Goal: Task Accomplishment & Management: Manage account settings

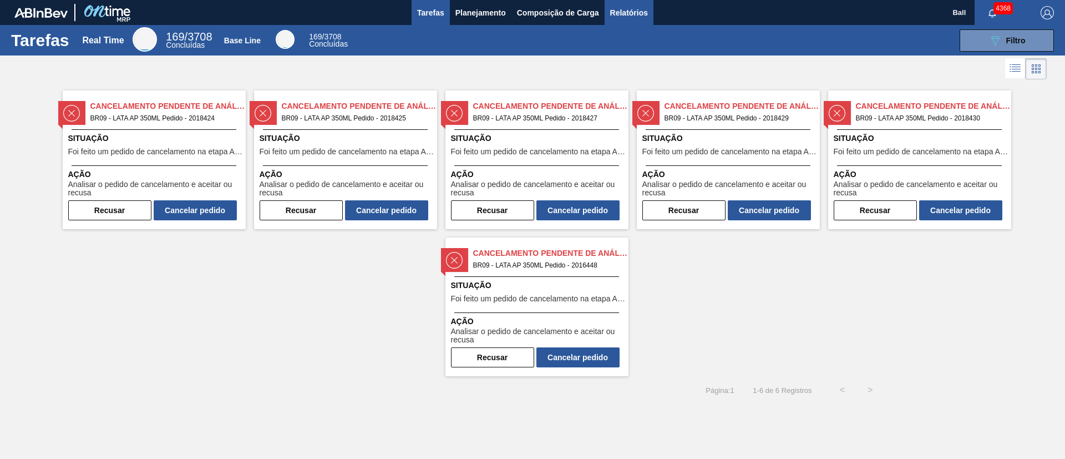
click at [639, 12] on span "Relatórios" at bounding box center [629, 12] width 38 height 13
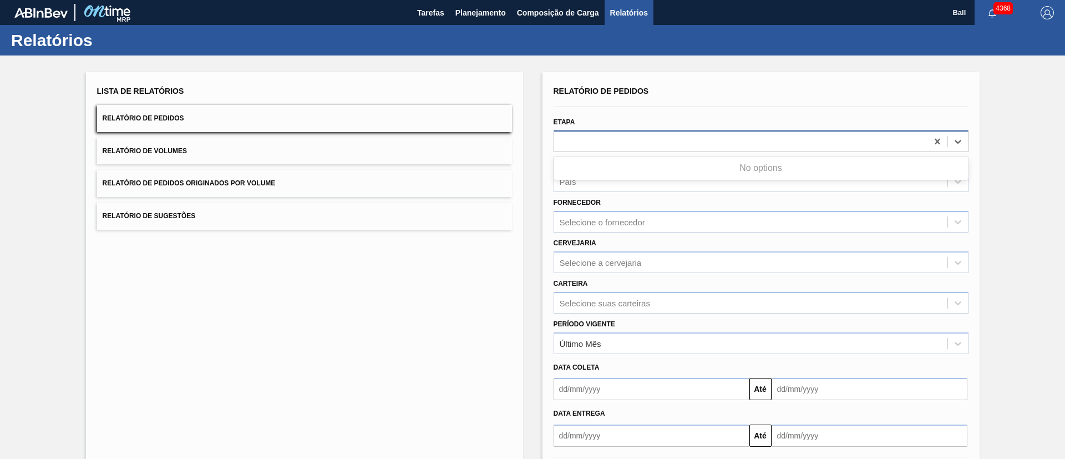
click at [688, 138] on div at bounding box center [740, 141] width 373 height 16
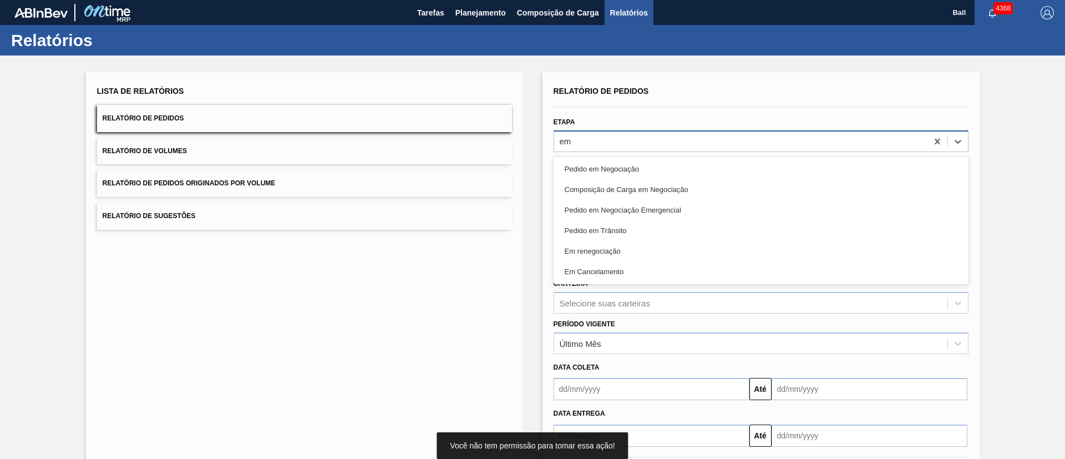
type input "em r"
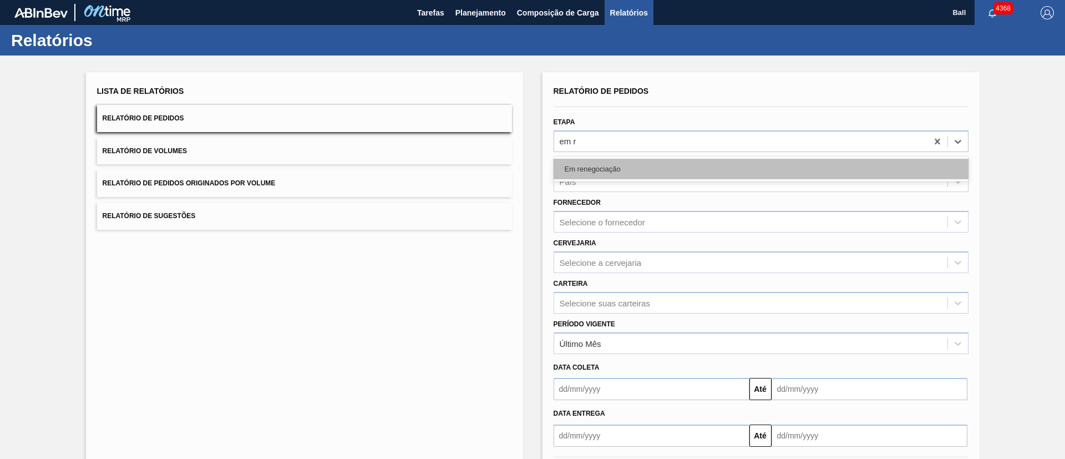
click at [679, 162] on div "Em renegociação" at bounding box center [760, 169] width 415 height 21
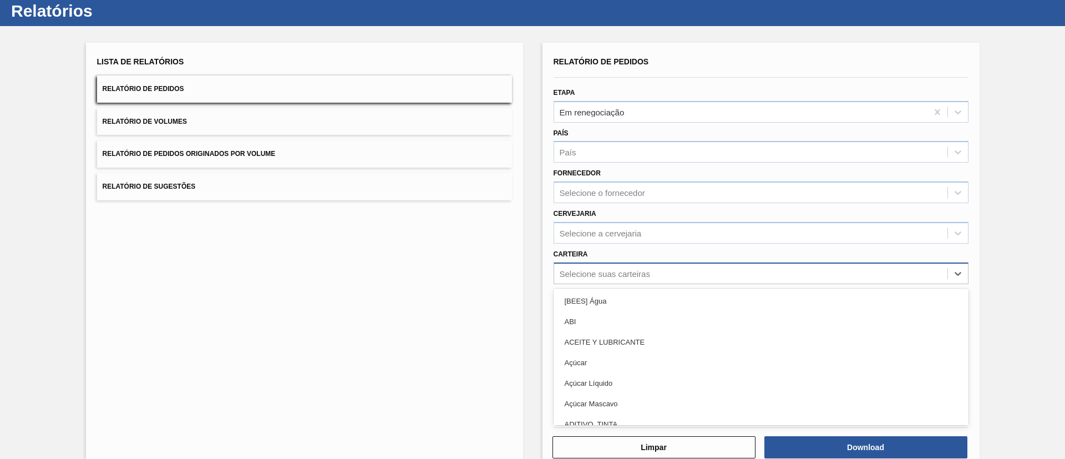
click at [631, 284] on div "option [BEES] Água focused, 1 of 101. 101 results available. Use Up and Down to…" at bounding box center [760, 273] width 415 height 22
type input "lata"
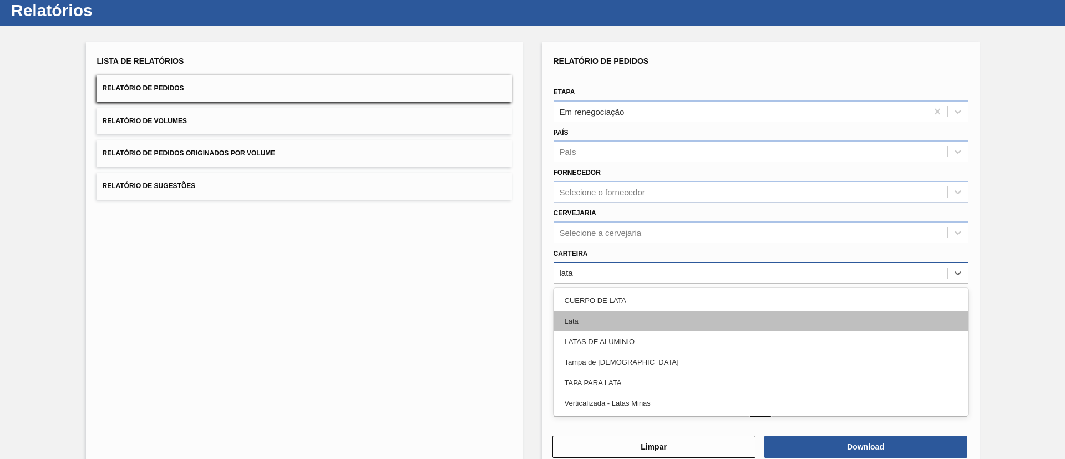
click at [622, 321] on div "Lata" at bounding box center [760, 321] width 415 height 21
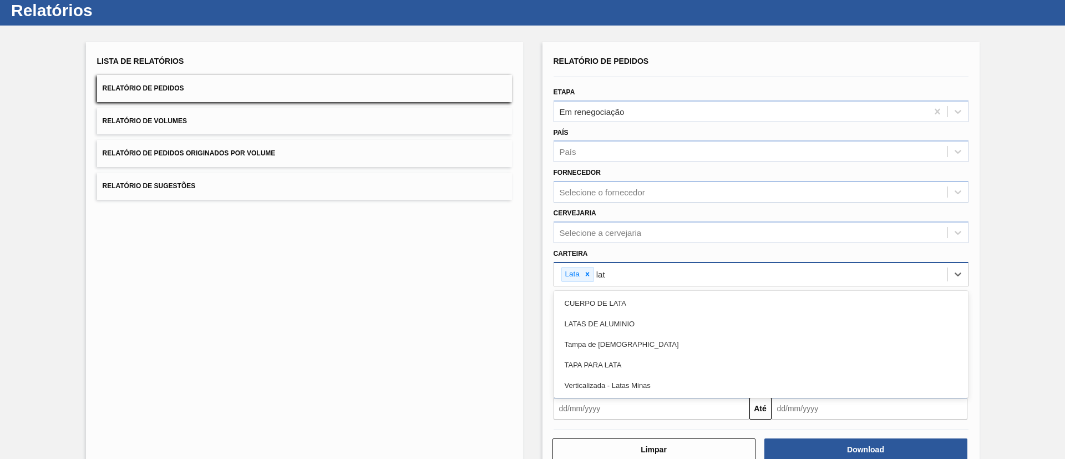
type input "lata"
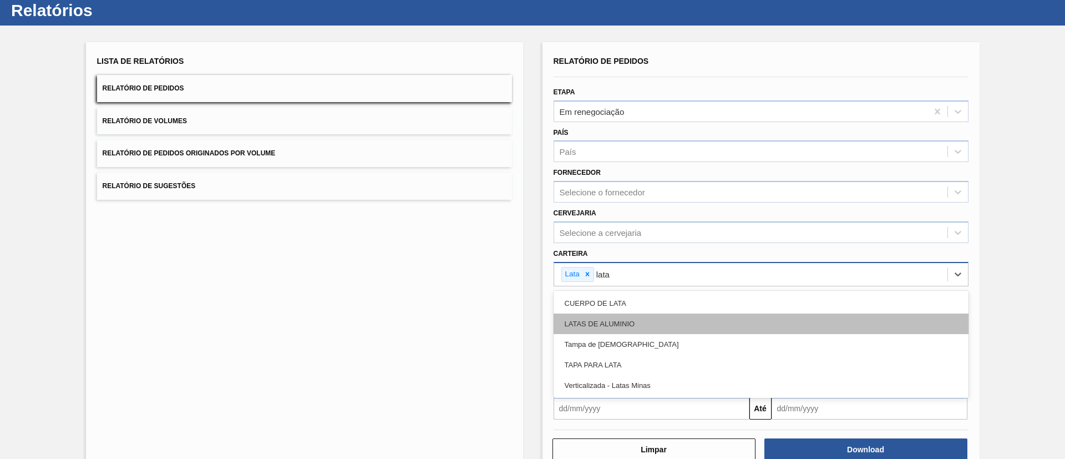
click at [644, 320] on div "LATAS DE ALUMINIO" at bounding box center [760, 323] width 415 height 21
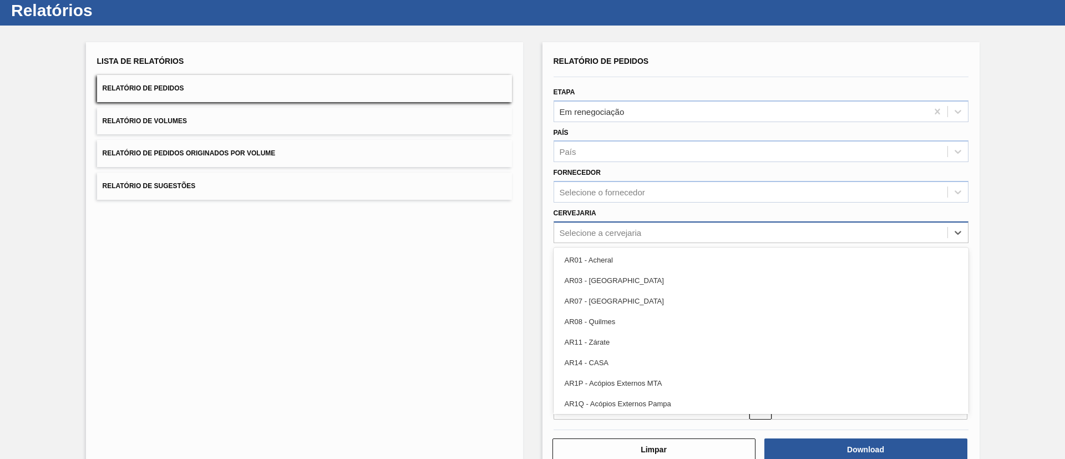
click at [684, 237] on div "Selecione a cervejaria" at bounding box center [750, 232] width 393 height 16
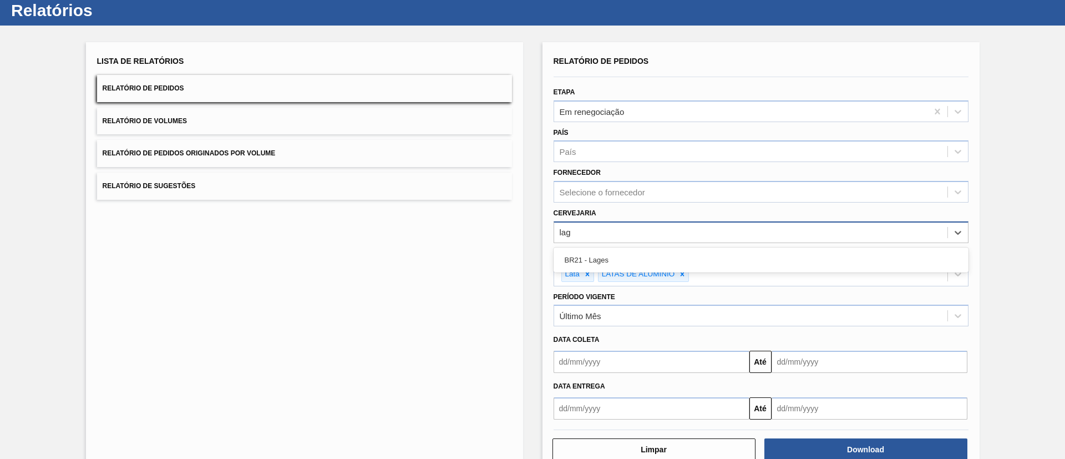
type input "lage"
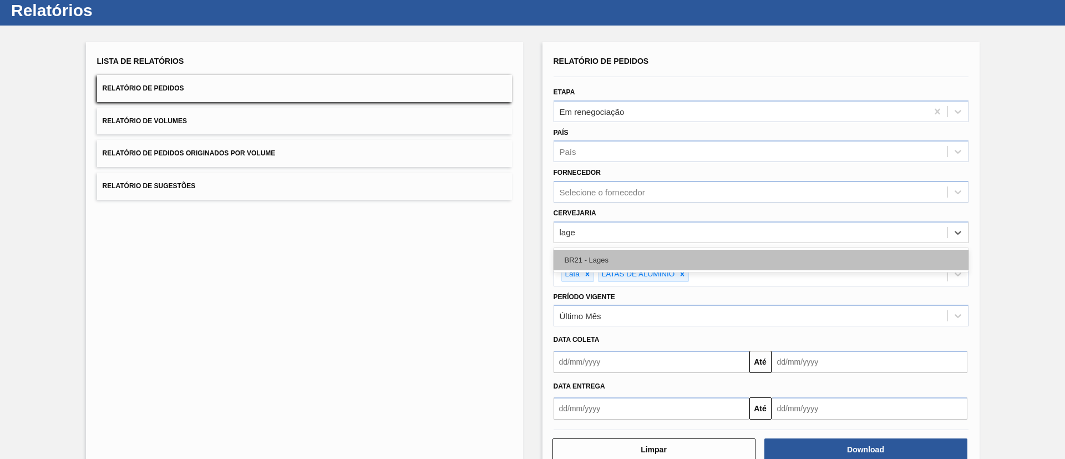
click at [675, 255] on div "BR21 - Lages" at bounding box center [760, 260] width 415 height 21
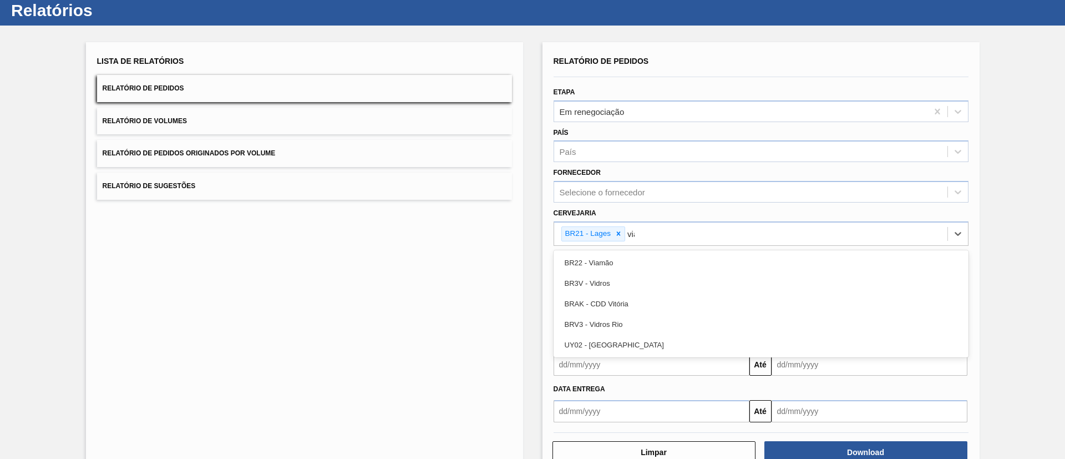
type input "viam"
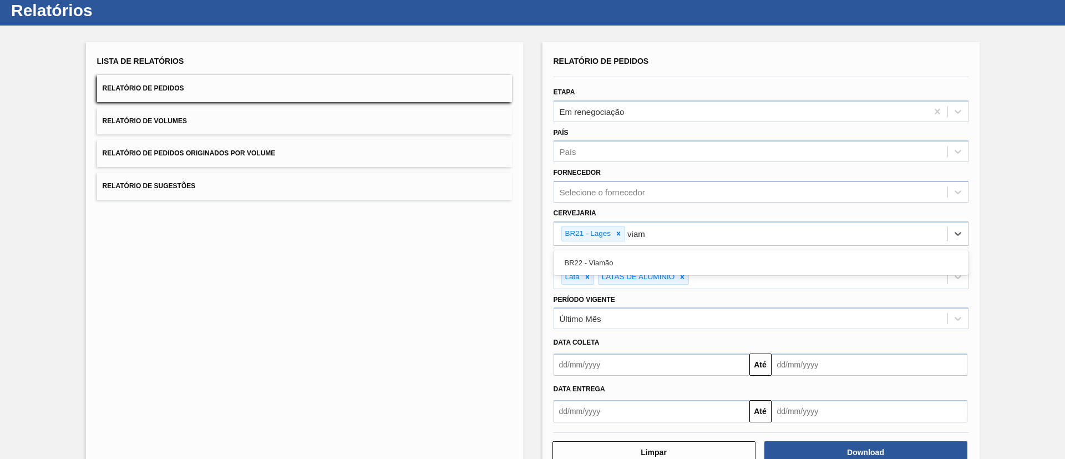
click at [675, 255] on div "BR22 - Viamão" at bounding box center [760, 262] width 415 height 21
type input "ag"
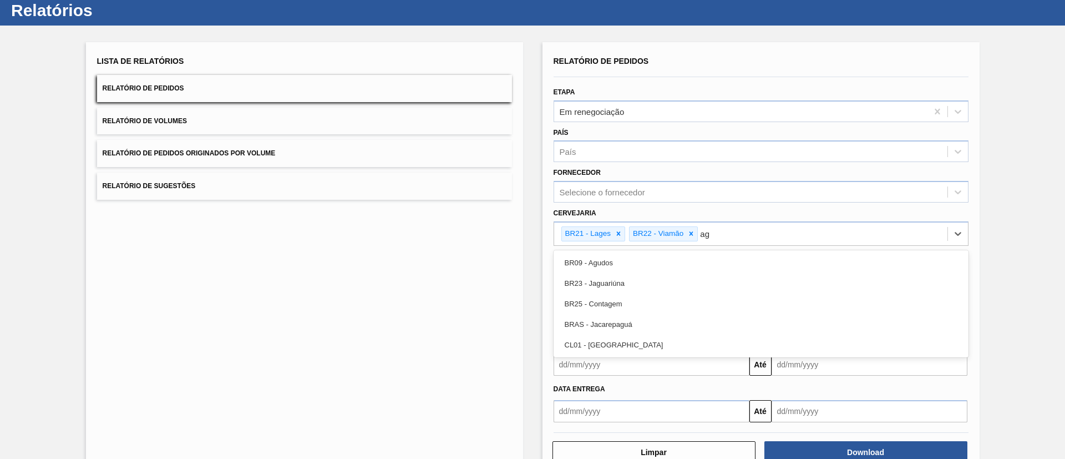
click at [675, 255] on div "BR09 - Agudos" at bounding box center [760, 262] width 415 height 21
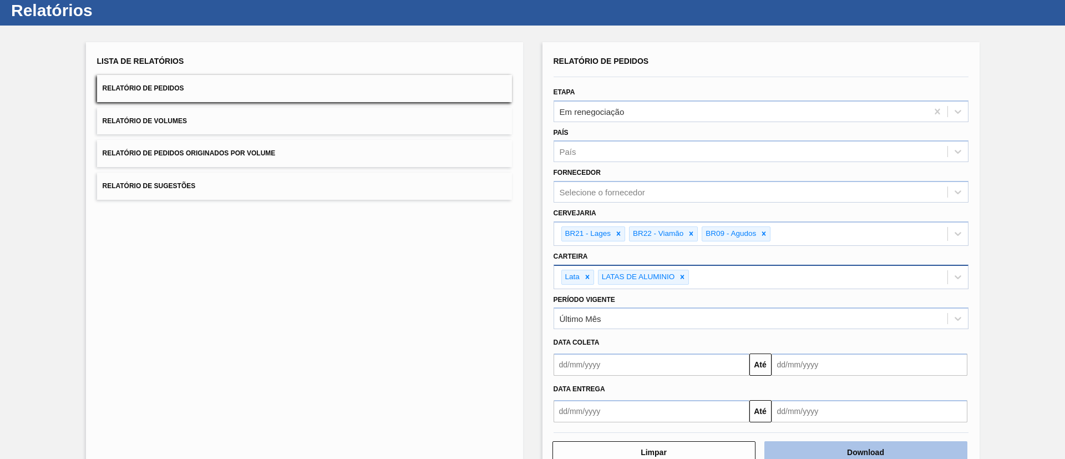
click at [826, 445] on button "Download" at bounding box center [865, 452] width 203 height 22
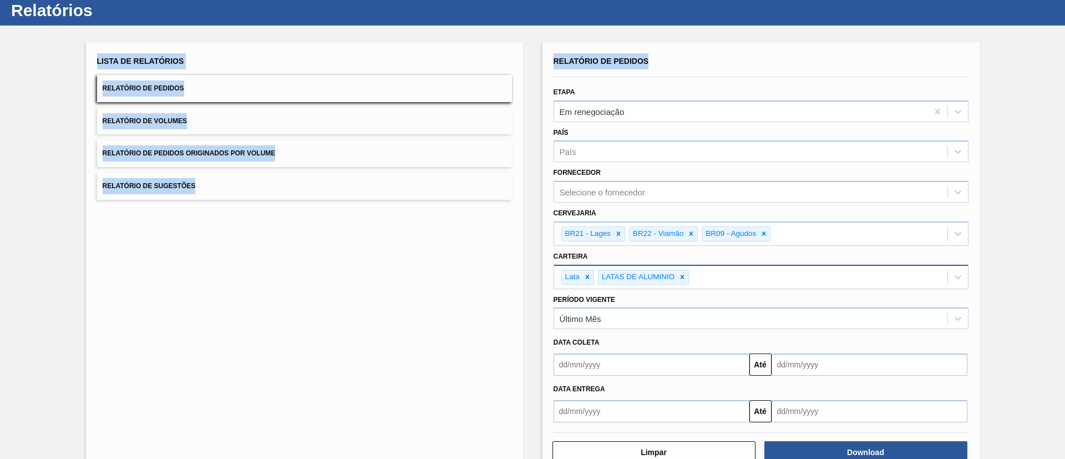
drag, startPoint x: 1061, startPoint y: 49, endPoint x: 1064, endPoint y: 19, distance: 30.1
click at [1064, 19] on main "Tarefas Planejamento Composição de Carga Relatórios Ball 4368 Marcar todas como…" at bounding box center [532, 229] width 1065 height 459
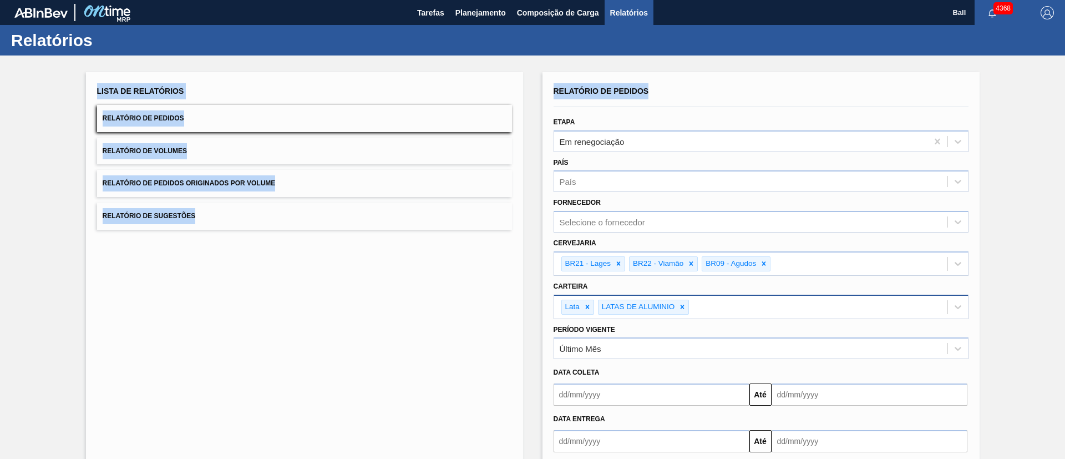
click at [532, 88] on div "Lista de Relatórios Relatório de Pedidos Relatório de Volumes Relatório de Pedi…" at bounding box center [532, 287] width 1065 height 464
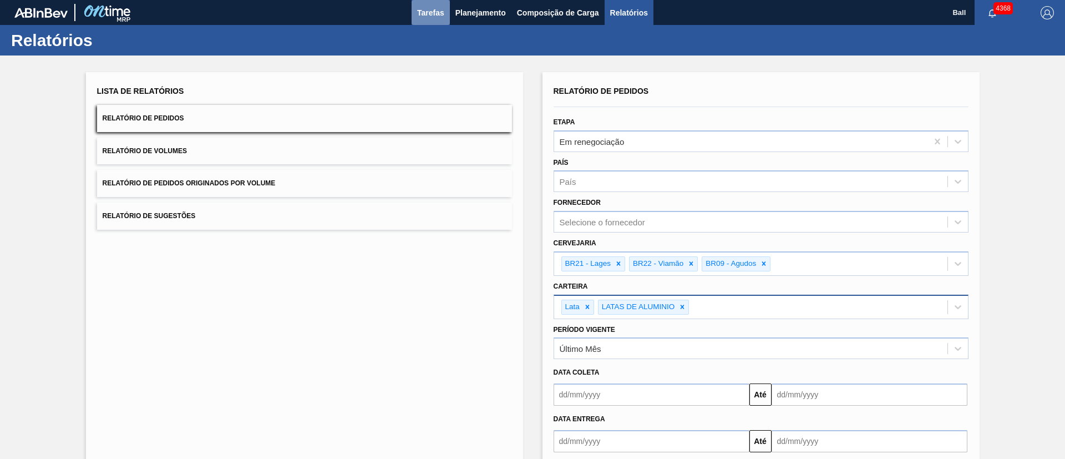
click at [420, 19] on button "Tarefas" at bounding box center [430, 12] width 38 height 25
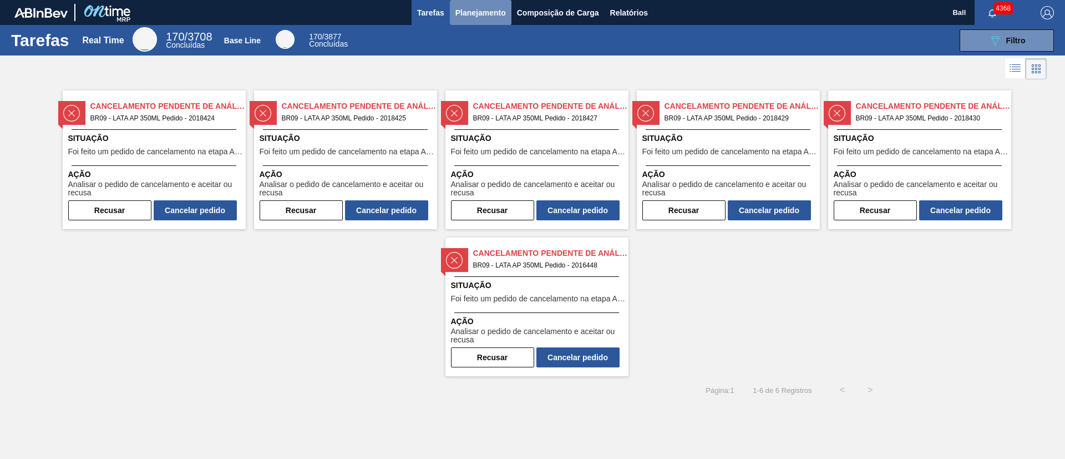
click at [503, 4] on button "Planejamento" at bounding box center [481, 12] width 62 height 25
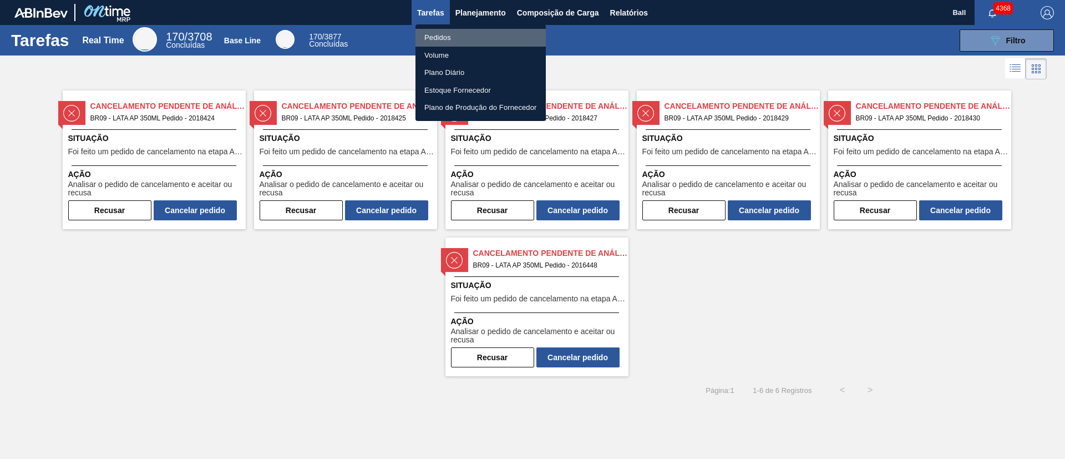
click at [443, 33] on li "Pedidos" at bounding box center [480, 38] width 130 height 18
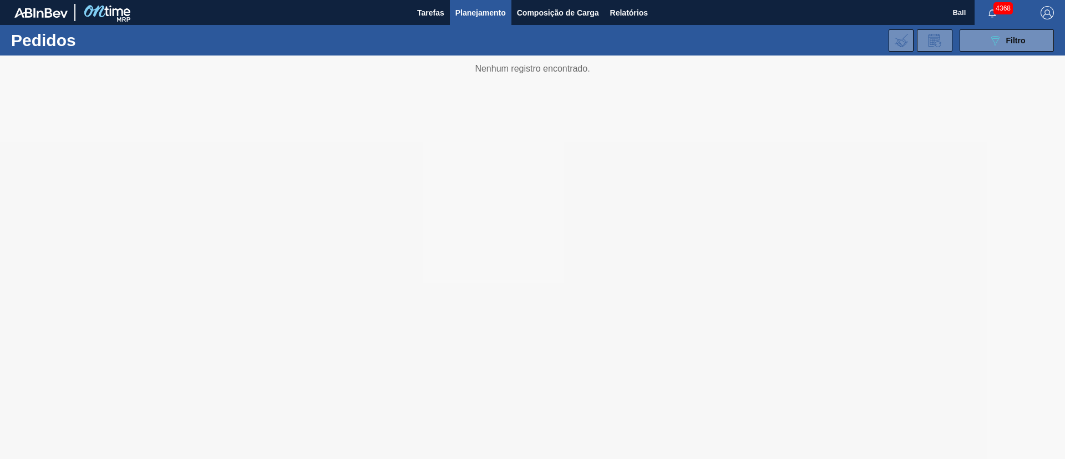
click at [1006, 52] on div "089F7B8B-B2A5-4AFE-B5C0-19BA573D28AC Filtro Código Pedido Portal Códido PO SAP …" at bounding box center [618, 40] width 882 height 33
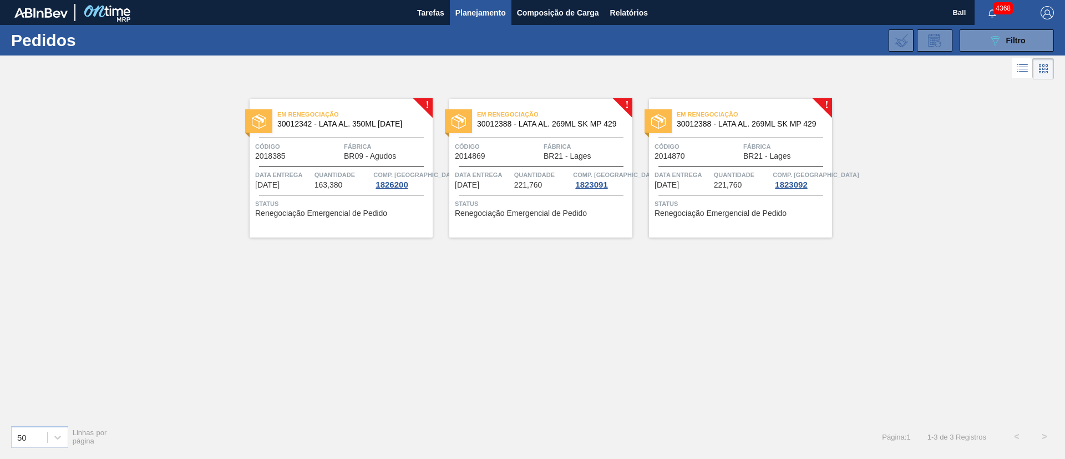
click at [1004, 28] on div "089F7B8B-B2A5-4AFE-B5C0-19BA573D28AC Filtro Código Pedido Portal Códido PO SAP …" at bounding box center [618, 40] width 882 height 33
click at [1005, 48] on button "089F7B8B-B2A5-4AFE-B5C0-19BA573D28AC Filtro" at bounding box center [1006, 40] width 94 height 22
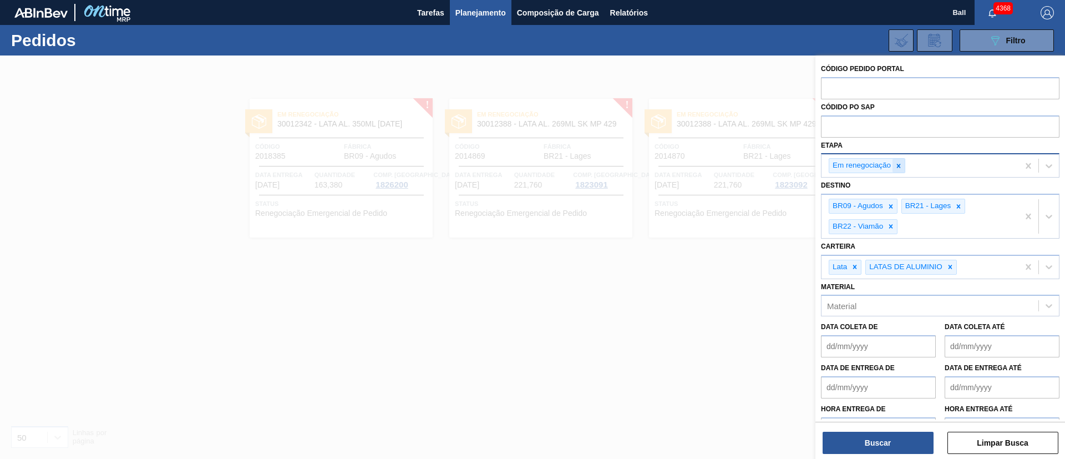
click at [898, 167] on icon at bounding box center [899, 166] width 8 height 8
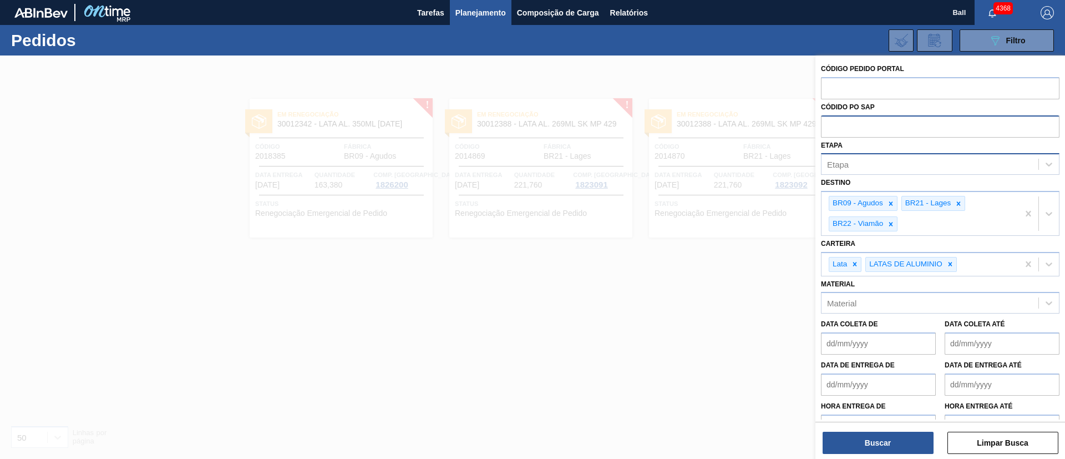
click at [933, 128] on input "text" at bounding box center [940, 125] width 238 height 21
paste input "5800355354"
type input "5800355354"
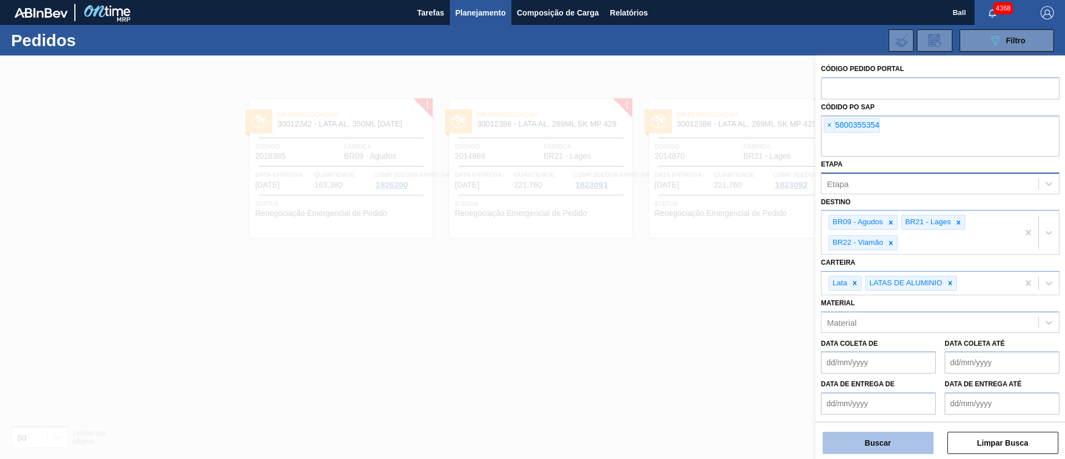
click at [881, 444] on button "Buscar" at bounding box center [877, 442] width 111 height 22
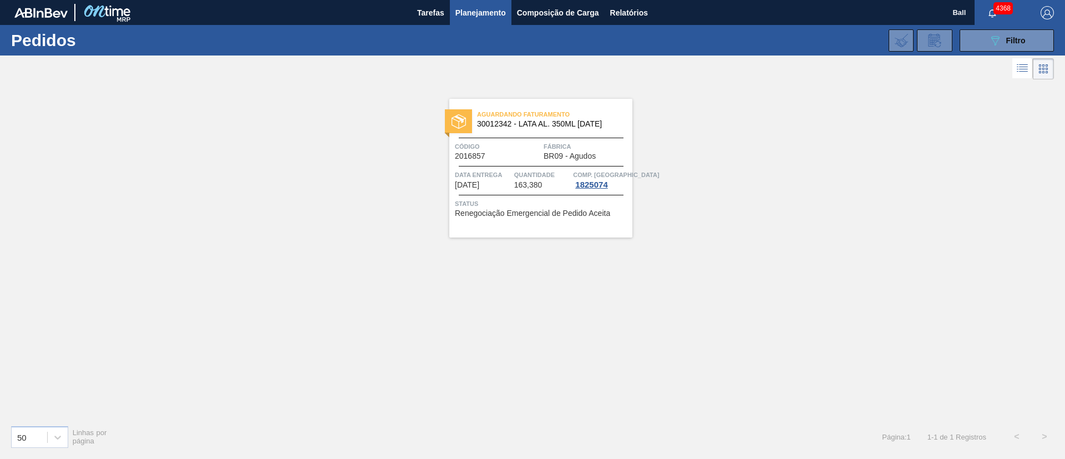
click at [551, 150] on span "Fábrica" at bounding box center [586, 146] width 86 height 11
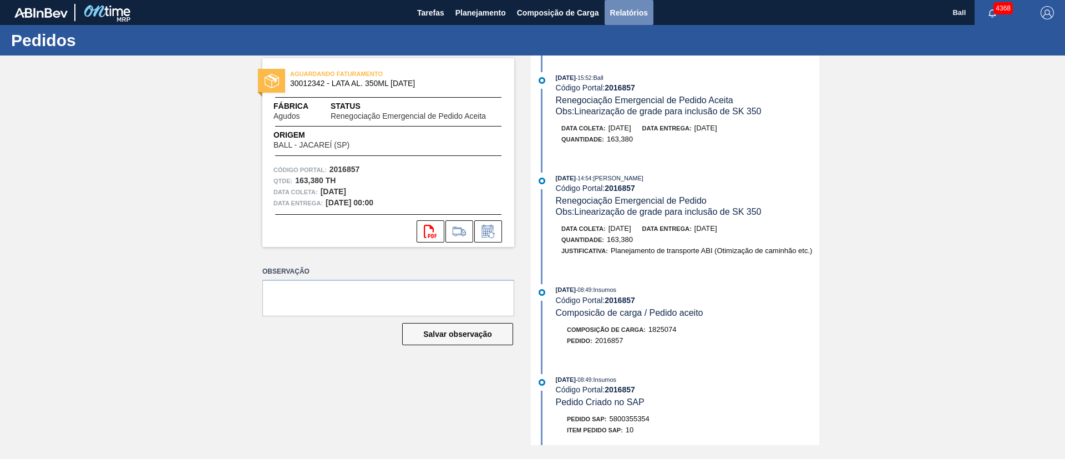
click at [613, 15] on span "Relatórios" at bounding box center [629, 12] width 38 height 13
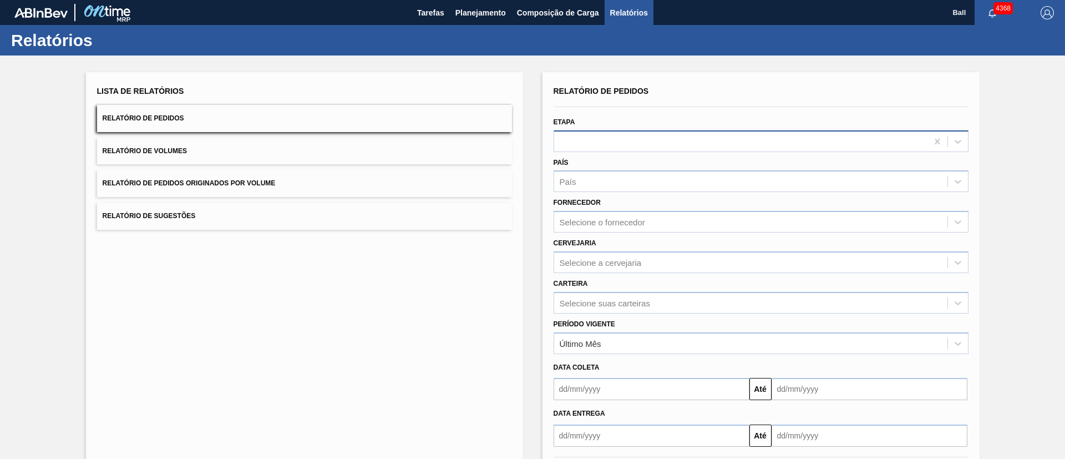
click at [622, 135] on div at bounding box center [740, 141] width 373 height 16
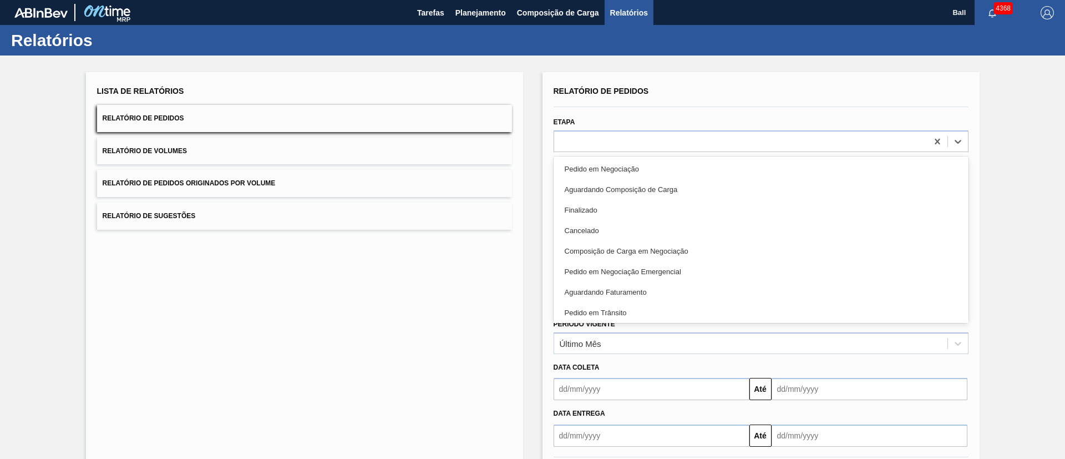
click at [314, 306] on div "Lista de Relatórios Relatório de Pedidos Relatório de Volumes Relatório de Pedi…" at bounding box center [304, 286] width 437 height 428
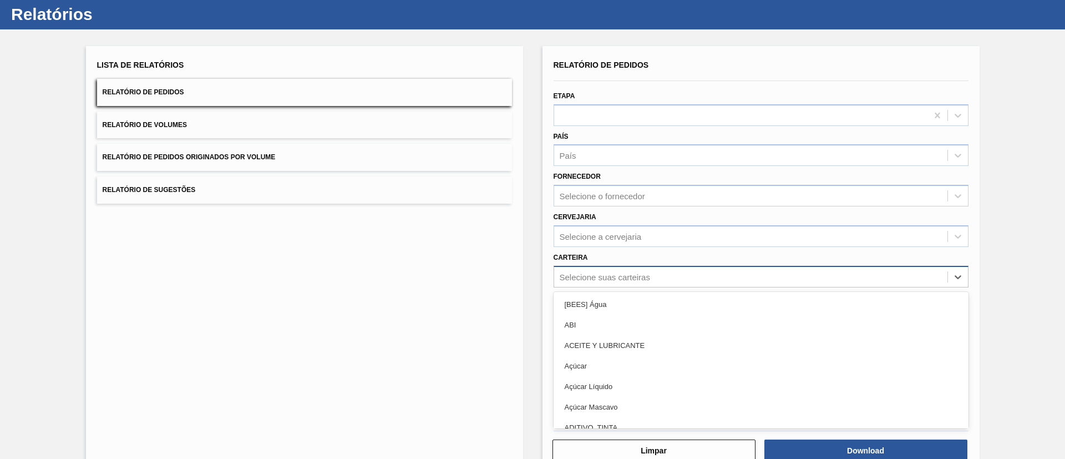
click at [606, 287] on div "option [BEES] Água focused, 1 of 101. 101 results available. Use Up and Down to…" at bounding box center [760, 277] width 415 height 22
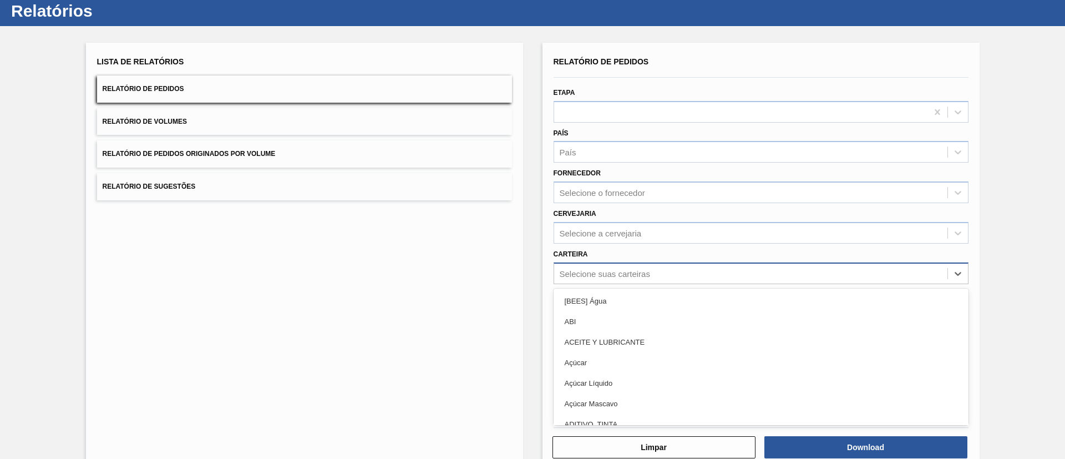
scroll to position [30, 0]
type input "lata"
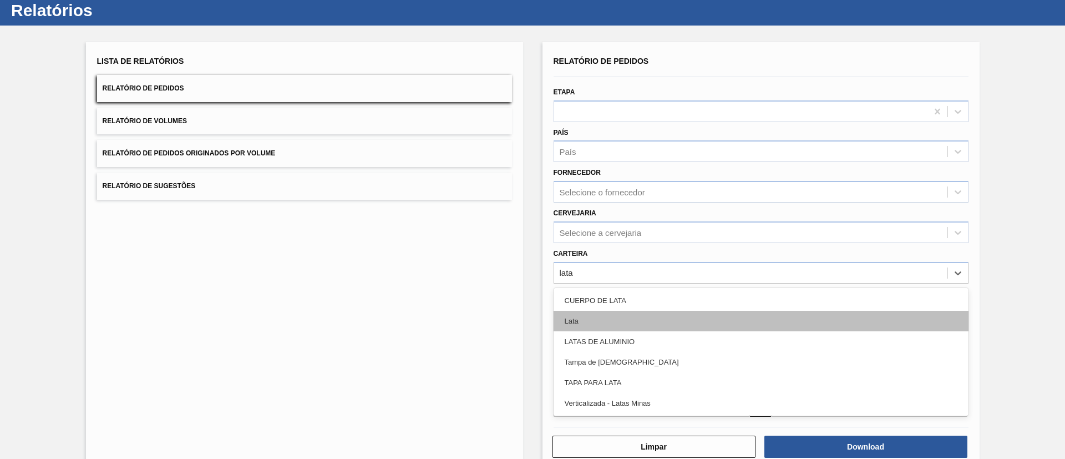
click at [611, 320] on div "Lata" at bounding box center [760, 321] width 415 height 21
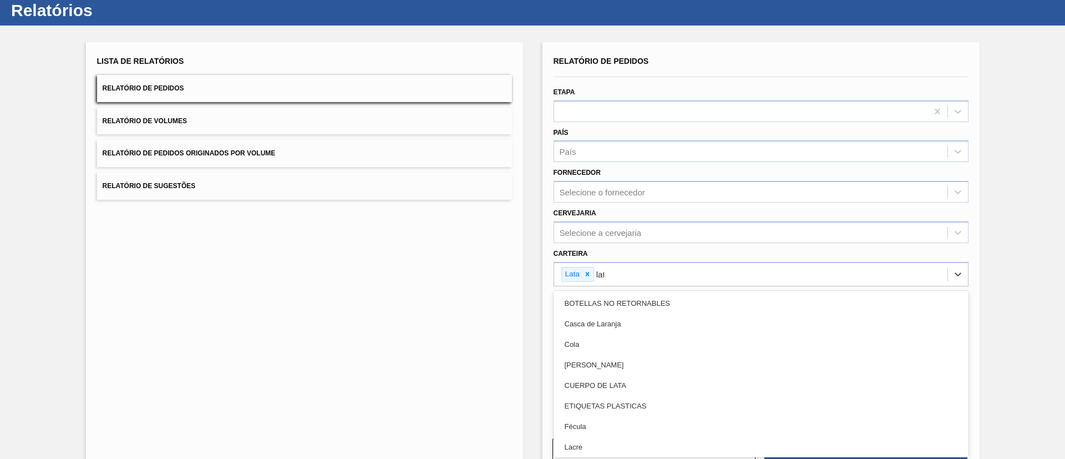
type input "lata"
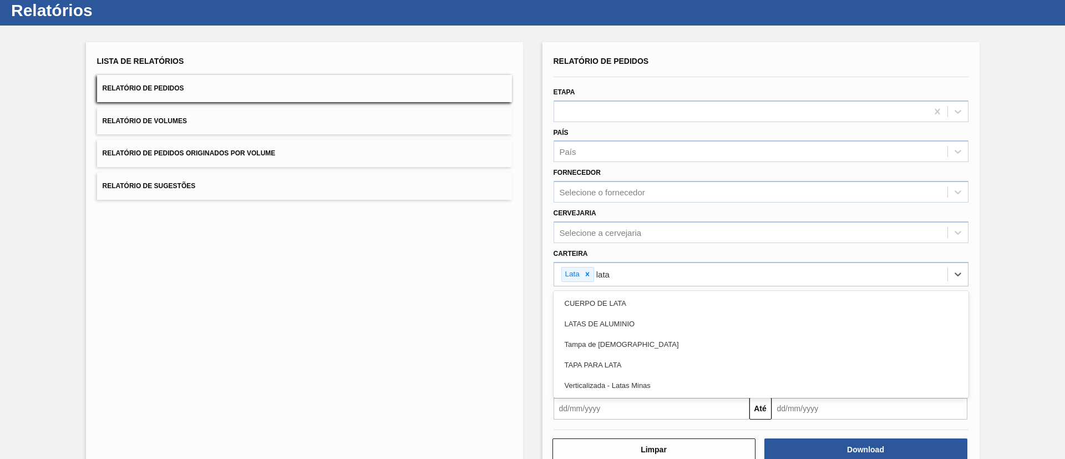
click at [611, 321] on div "LATAS DE ALUMINIO" at bounding box center [760, 323] width 415 height 21
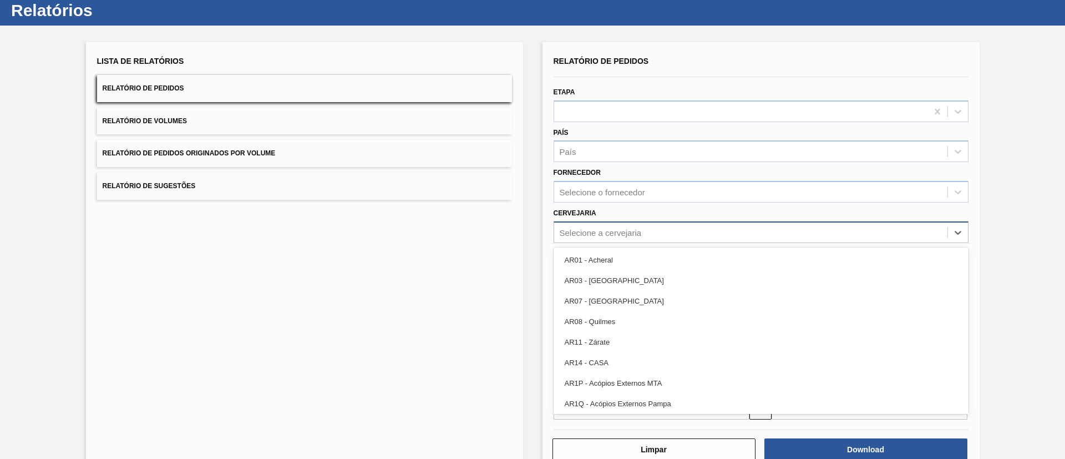
click at [659, 230] on div "Selecione a cervejaria" at bounding box center [750, 232] width 393 height 16
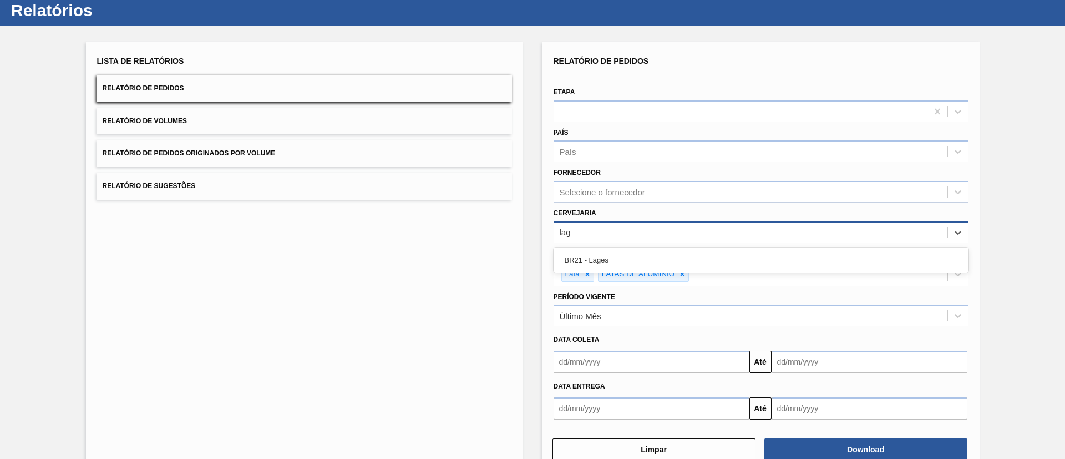
type input "lage"
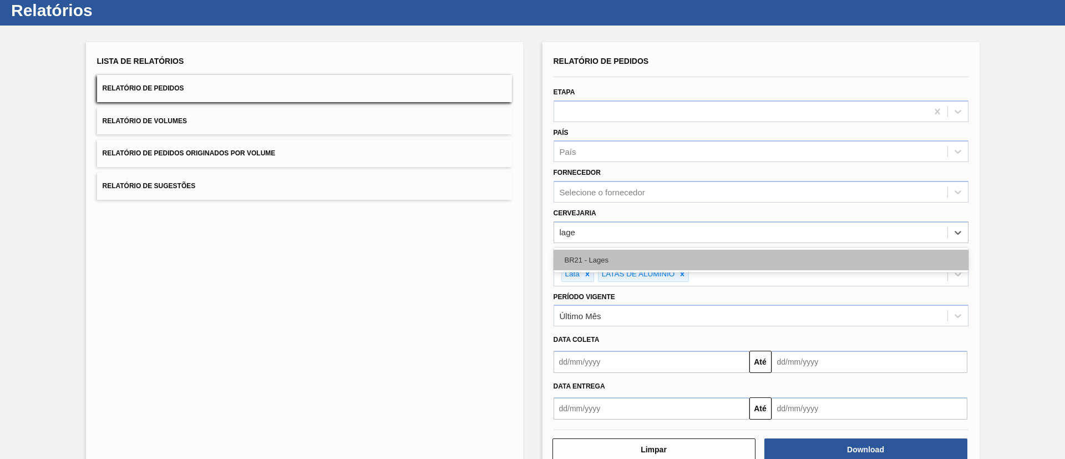
click at [656, 263] on div "BR21 - Lages" at bounding box center [760, 260] width 415 height 21
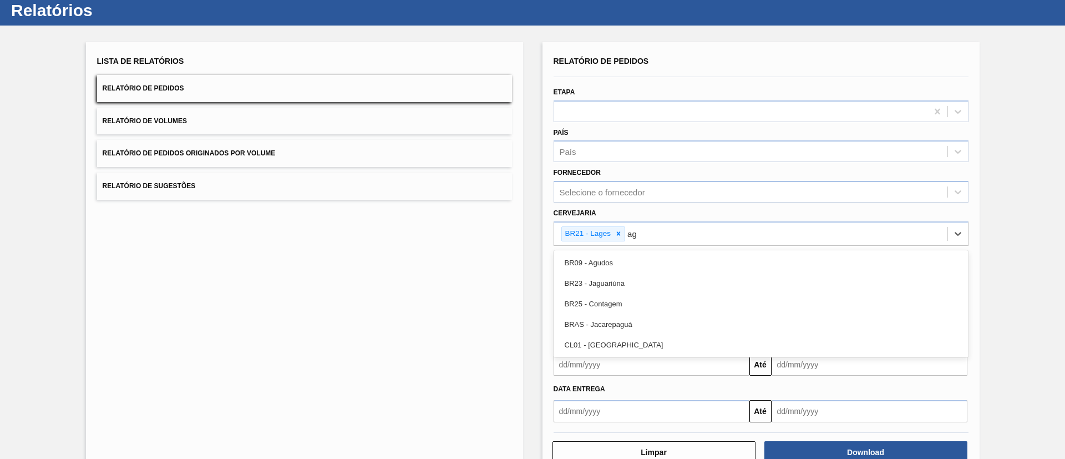
type input "agu"
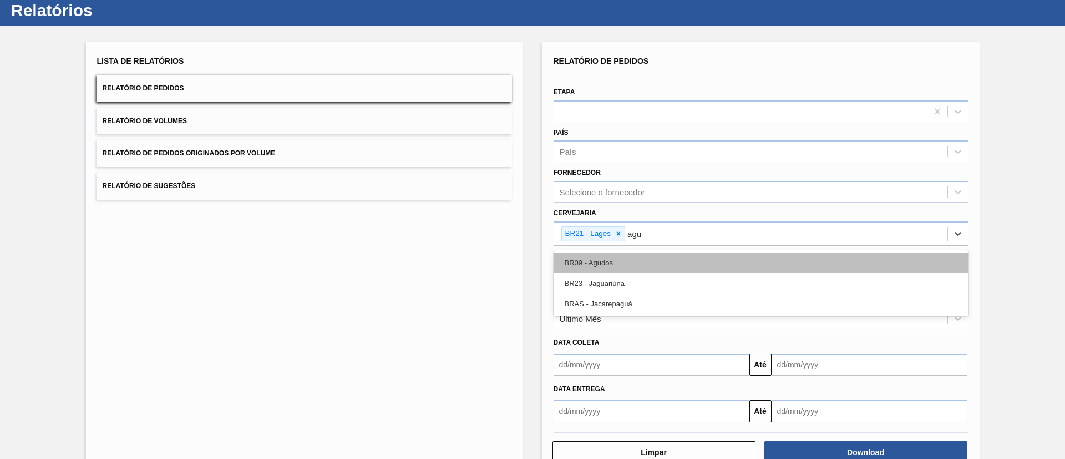
click at [656, 264] on div "BR09 - Agudos" at bounding box center [760, 262] width 415 height 21
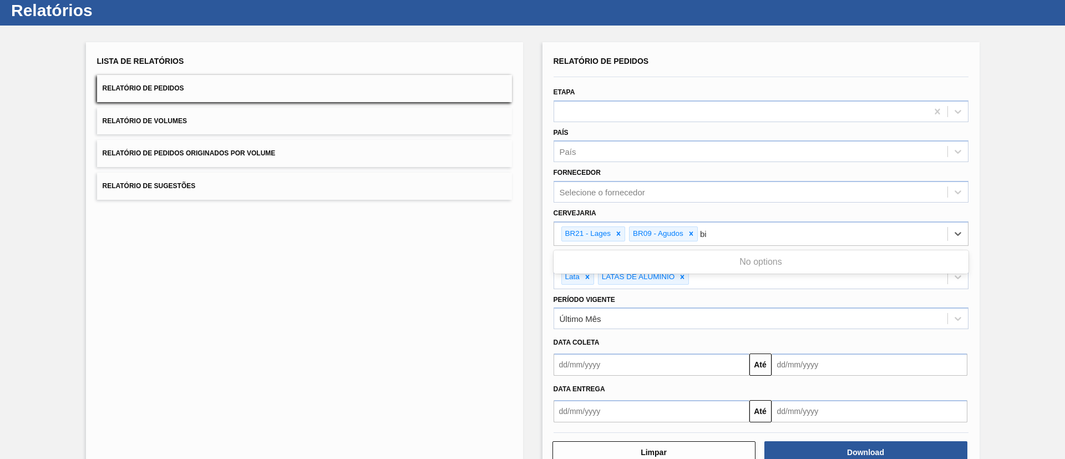
type input "b"
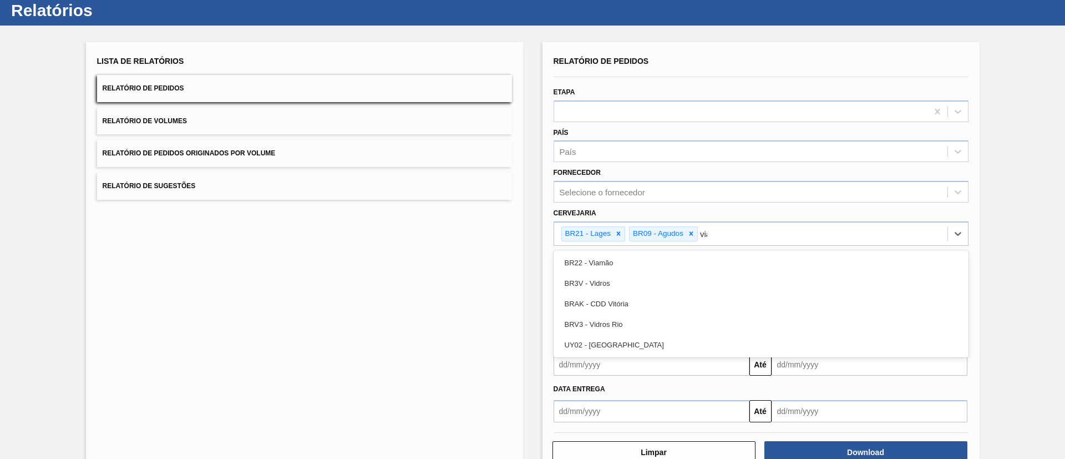
type input "viam"
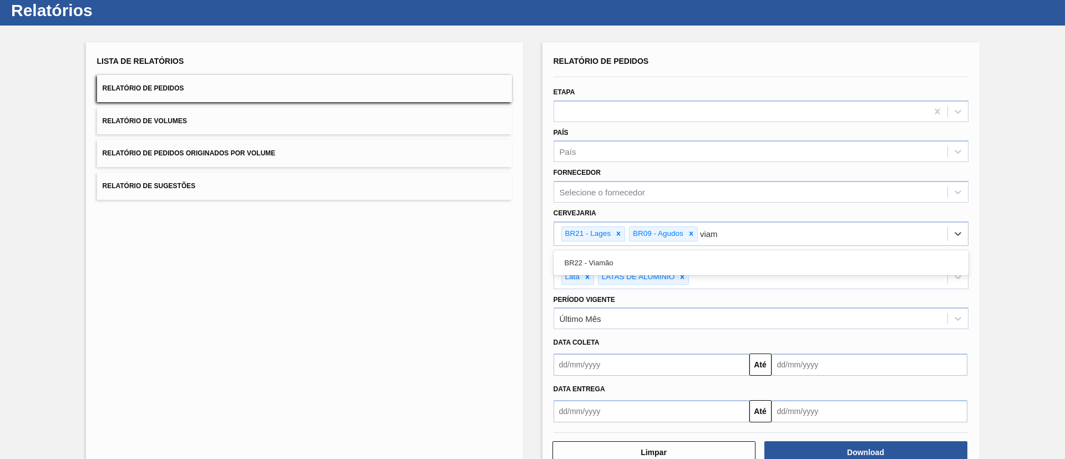
click at [656, 264] on div "BR22 - Viamão" at bounding box center [760, 262] width 415 height 21
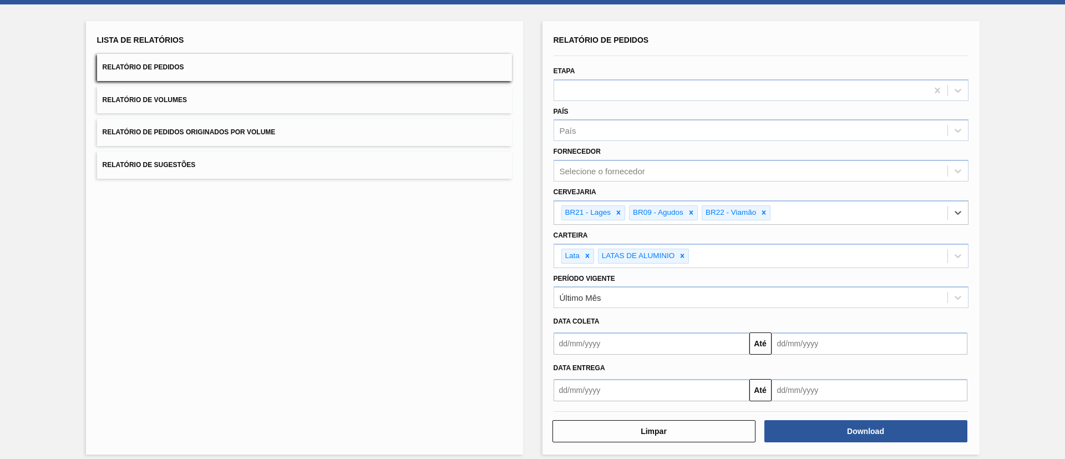
scroll to position [60, 0]
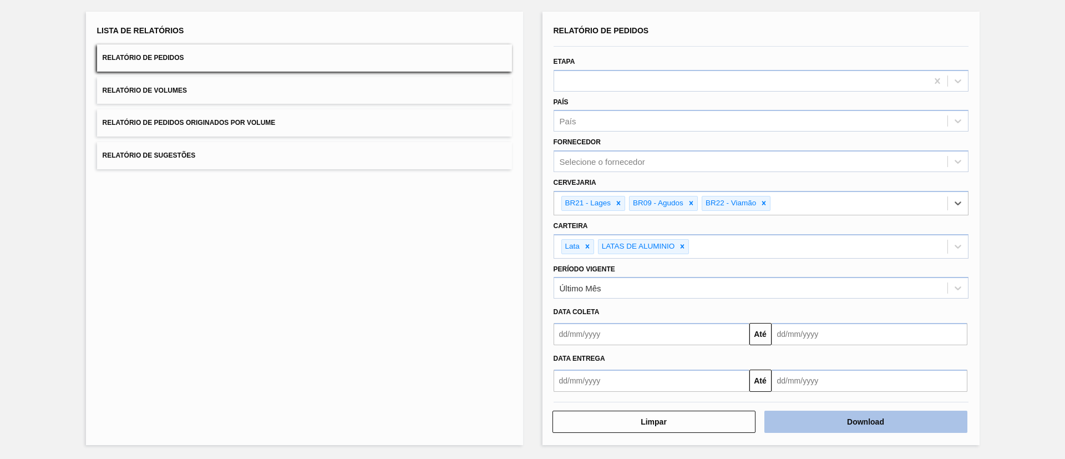
click at [849, 416] on button "Download" at bounding box center [865, 421] width 203 height 22
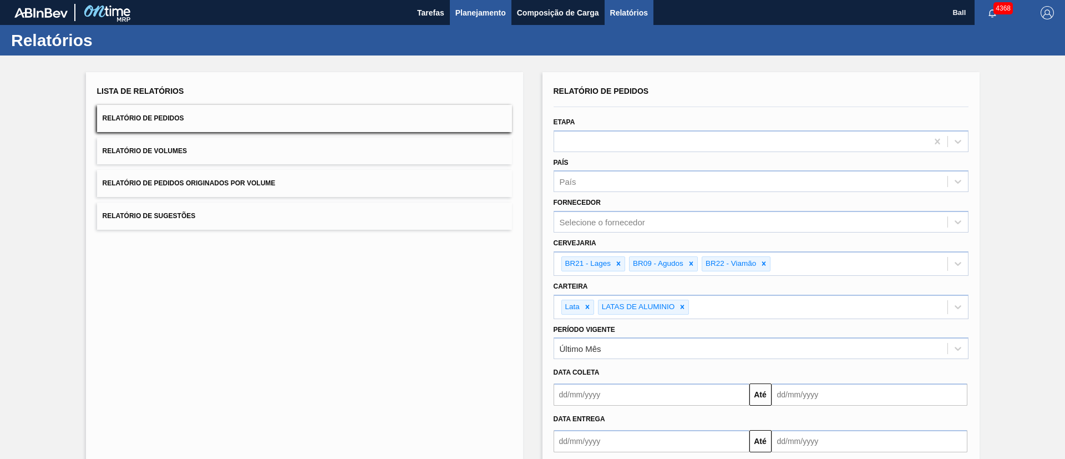
click at [483, 11] on span "Planejamento" at bounding box center [480, 12] width 50 height 13
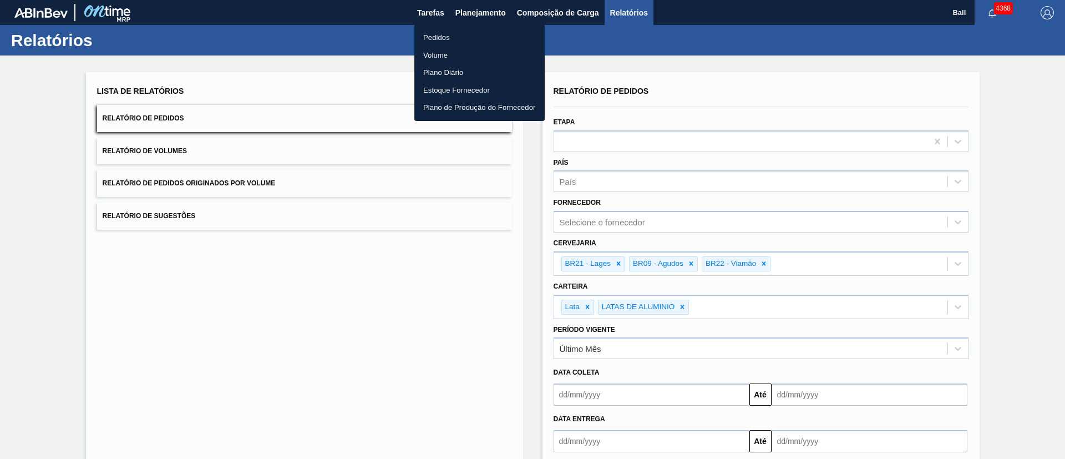
drag, startPoint x: 437, startPoint y: 40, endPoint x: 355, endPoint y: 2, distance: 90.3
click at [437, 40] on li "Pedidos" at bounding box center [479, 38] width 130 height 18
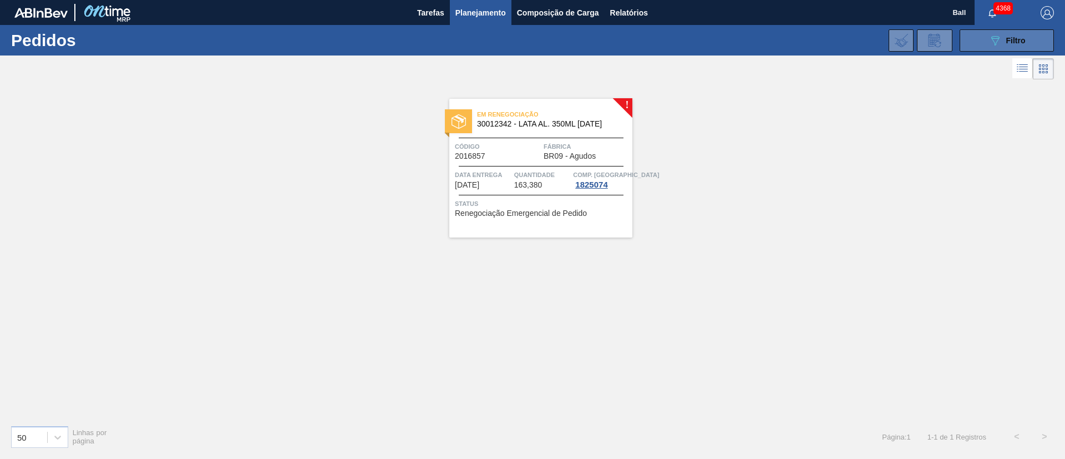
click at [1003, 37] on div "089F7B8B-B2A5-4AFE-B5C0-19BA573D28AC Filtro" at bounding box center [1006, 40] width 37 height 13
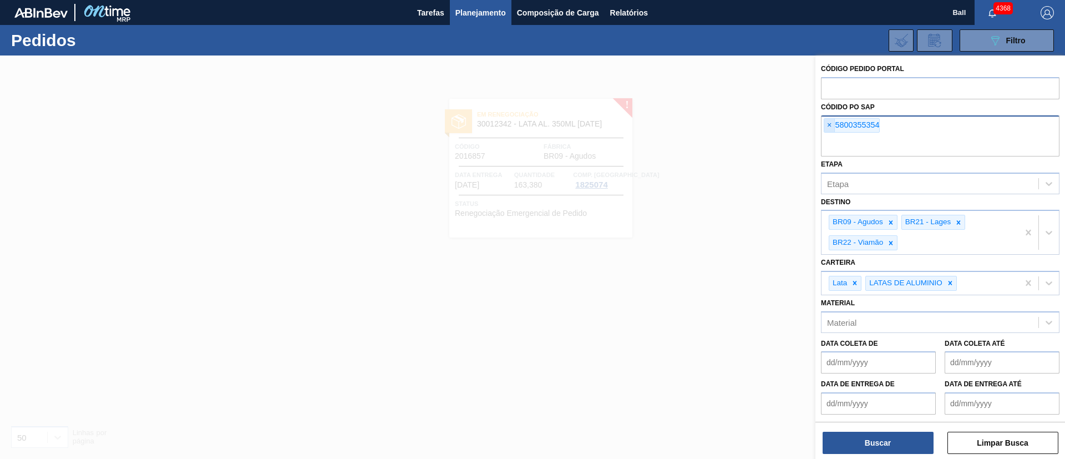
click at [829, 121] on span "×" at bounding box center [829, 125] width 11 height 13
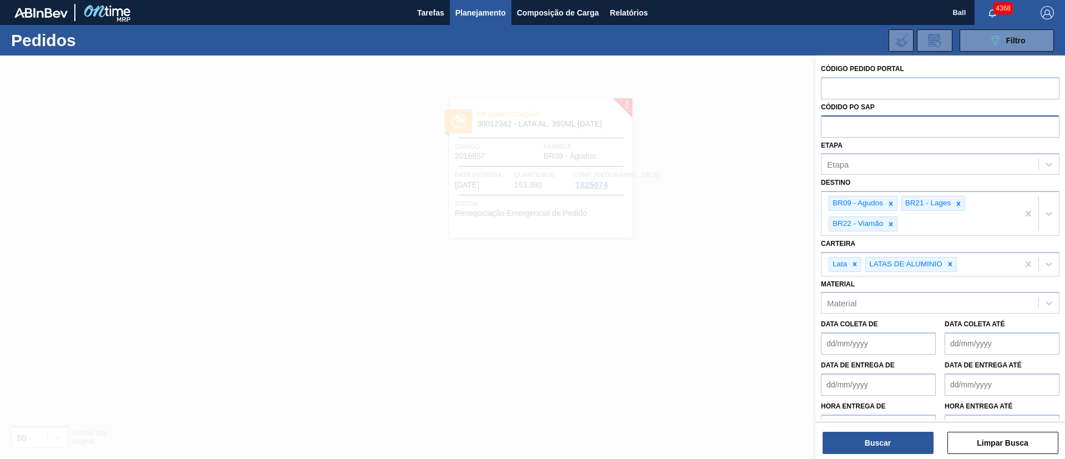
paste input "text"
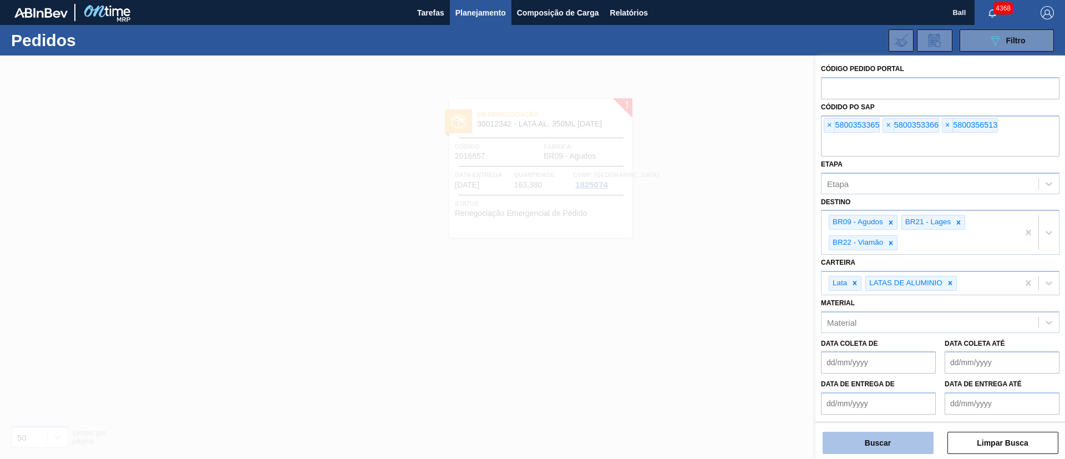
click at [907, 445] on button "Buscar" at bounding box center [877, 442] width 111 height 22
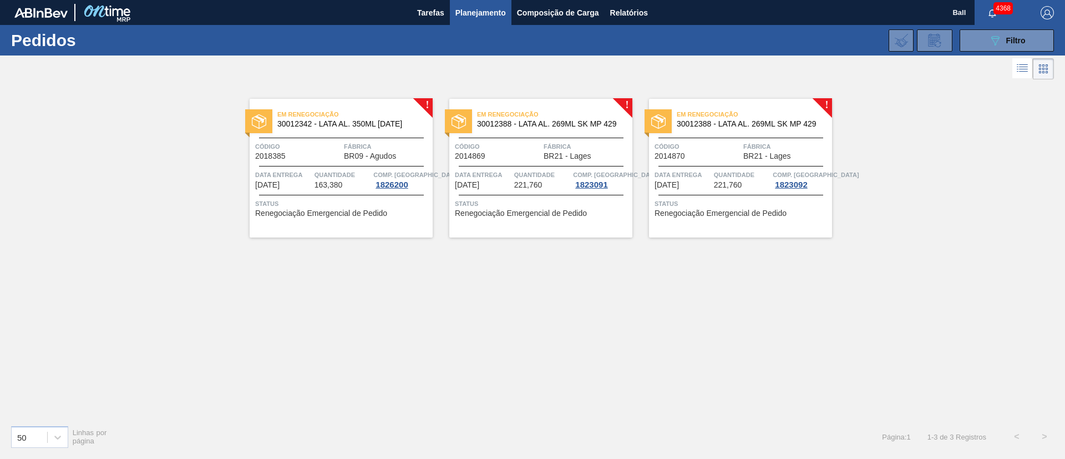
click at [368, 131] on div "Em renegociação 30012342 - LATA AL. 350ML BC 429" at bounding box center [341, 119] width 183 height 25
click at [552, 164] on div "Em renegociação 30012388 - LATA AL. 269ML SK MP 429 Código 2014869 Fábrica BR21…" at bounding box center [540, 168] width 183 height 139
click at [693, 141] on span "Código" at bounding box center [697, 146] width 86 height 11
click at [1014, 27] on div "089F7B8B-B2A5-4AFE-B5C0-19BA573D28AC Filtro Código Pedido Portal Códido PO SAP …" at bounding box center [618, 40] width 882 height 33
click at [1010, 39] on span "Filtro" at bounding box center [1015, 40] width 19 height 9
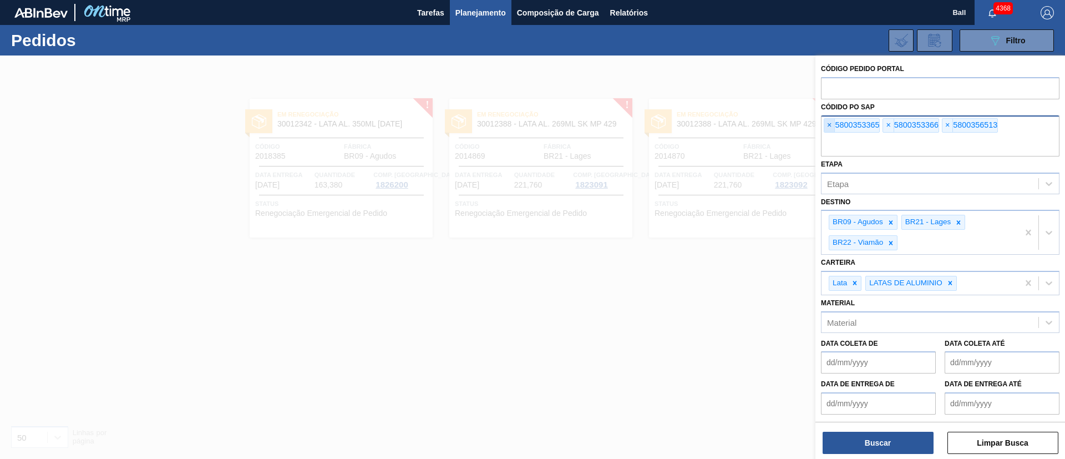
click at [834, 125] on span "×" at bounding box center [829, 125] width 11 height 13
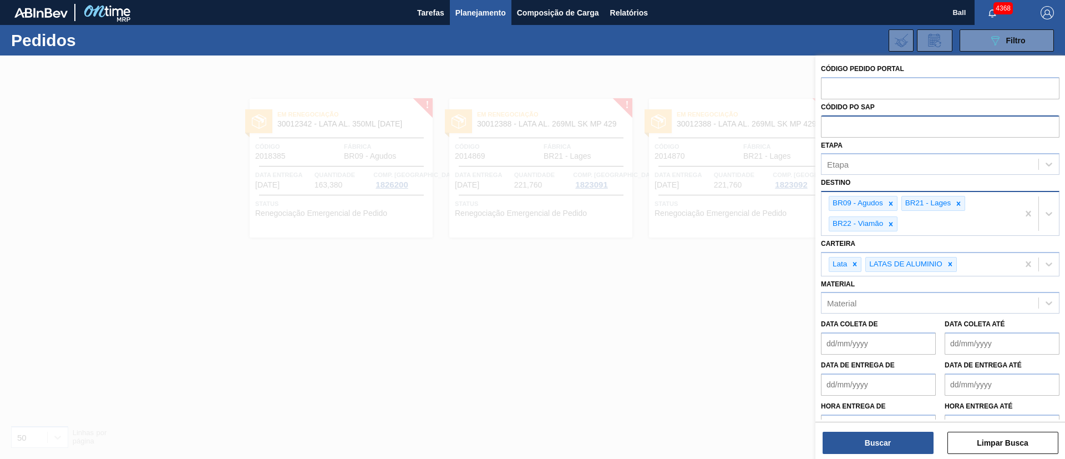
paste input "5800355354"
type input "5800355354"
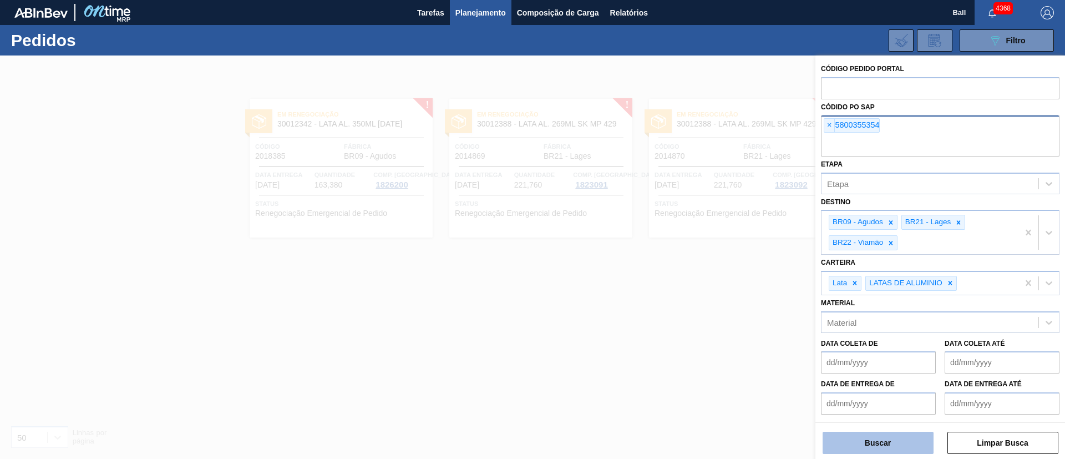
click at [904, 448] on button "Buscar" at bounding box center [877, 442] width 111 height 22
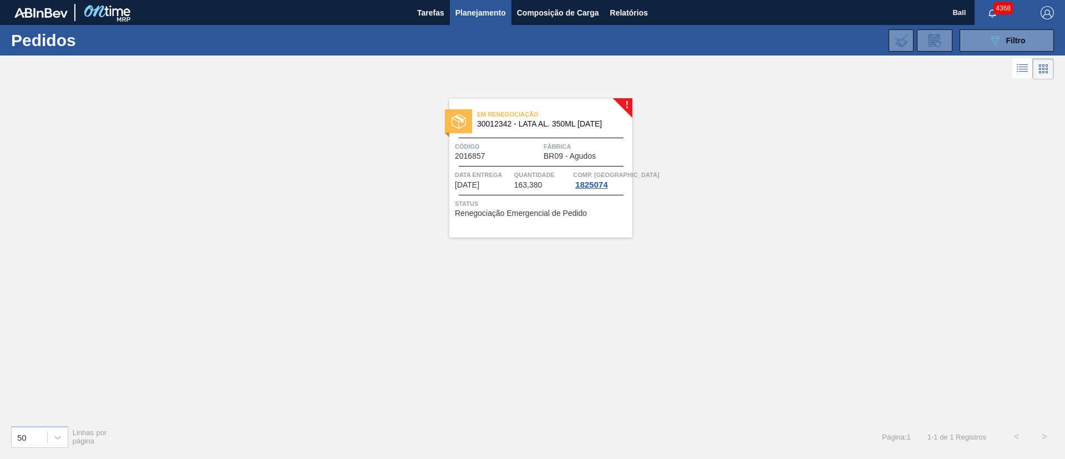
click at [562, 149] on span "Fábrica" at bounding box center [586, 146] width 86 height 11
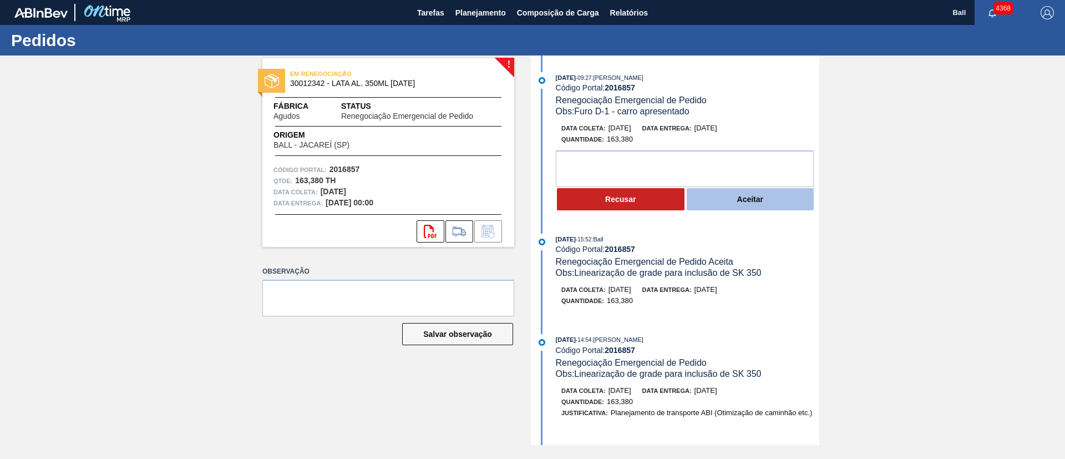
click at [753, 201] on button "Aceitar" at bounding box center [751, 199] width 128 height 22
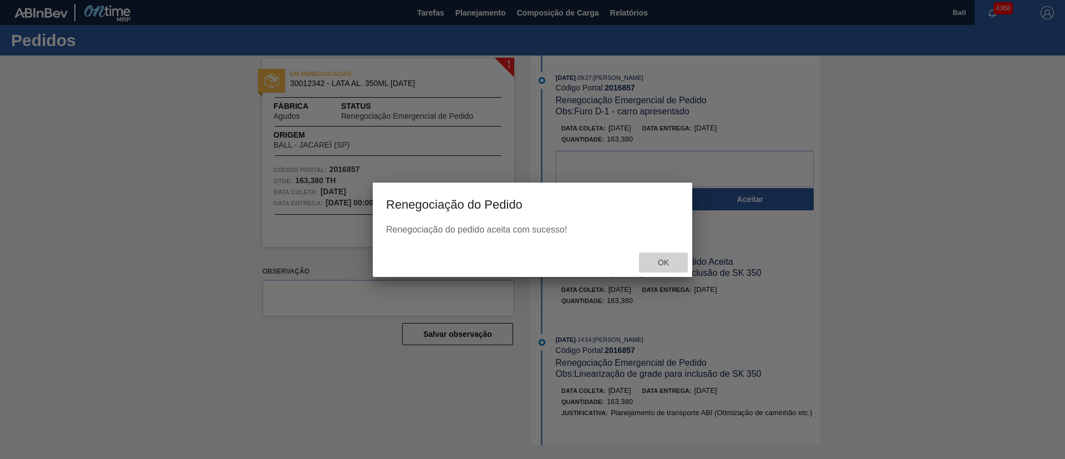
click at [665, 261] on span "Ok" at bounding box center [663, 262] width 29 height 9
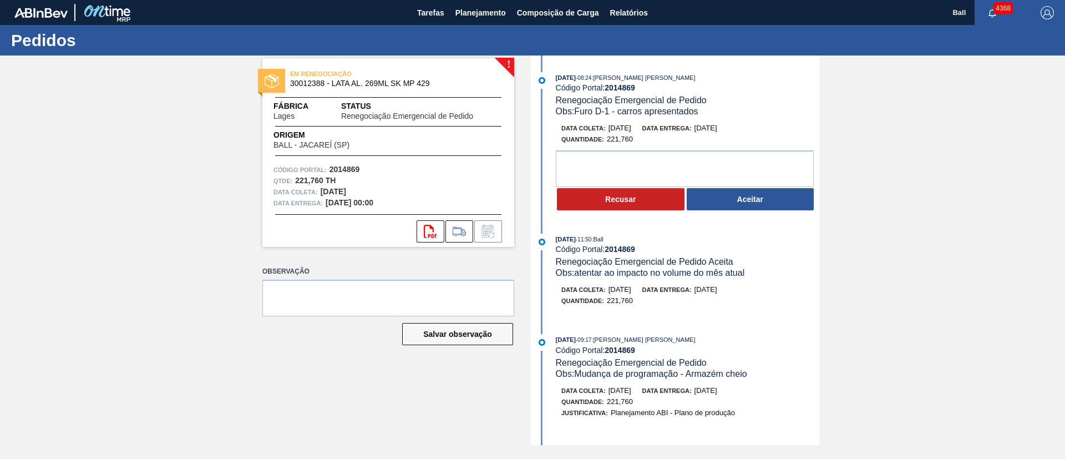
click at [749, 195] on button "Aceitar" at bounding box center [751, 199] width 128 height 22
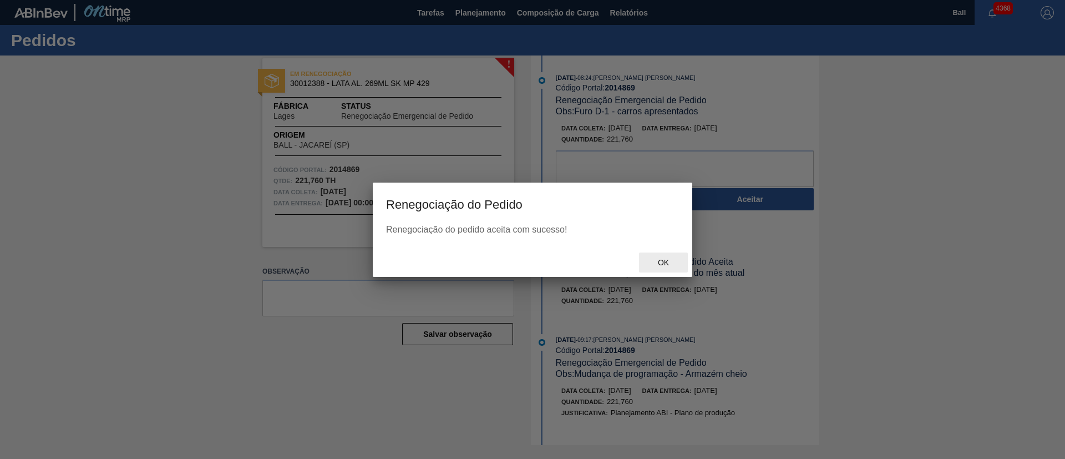
click at [658, 255] on div "Ok" at bounding box center [663, 262] width 49 height 21
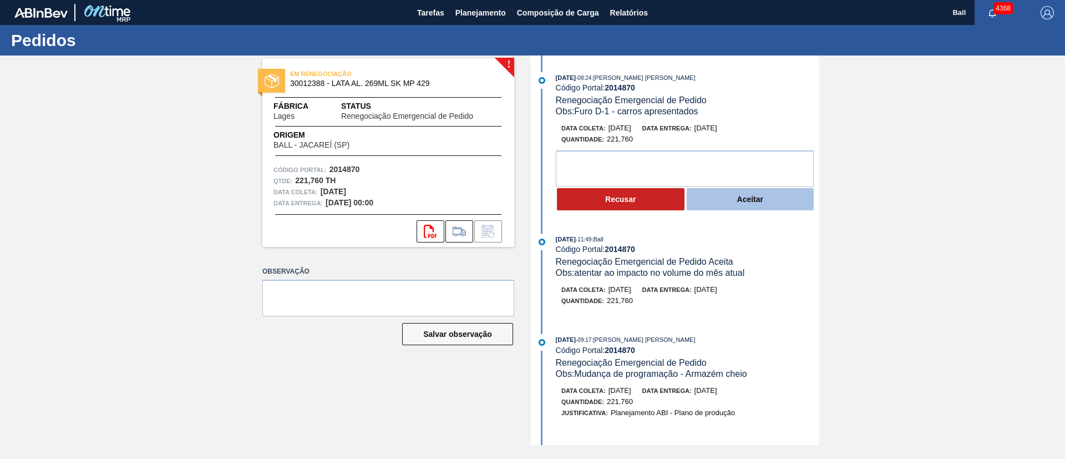
click at [733, 199] on button "Aceitar" at bounding box center [751, 199] width 128 height 22
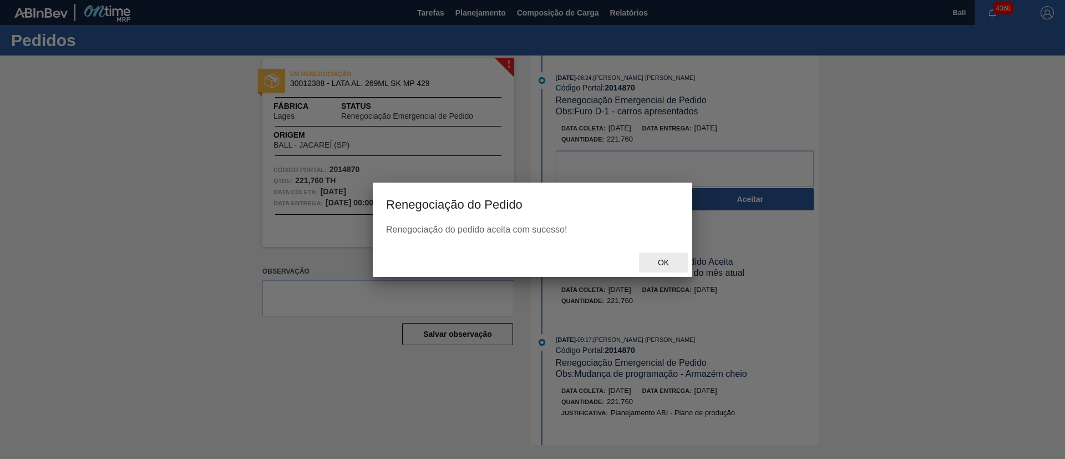
click at [659, 258] on span "Ok" at bounding box center [663, 262] width 29 height 9
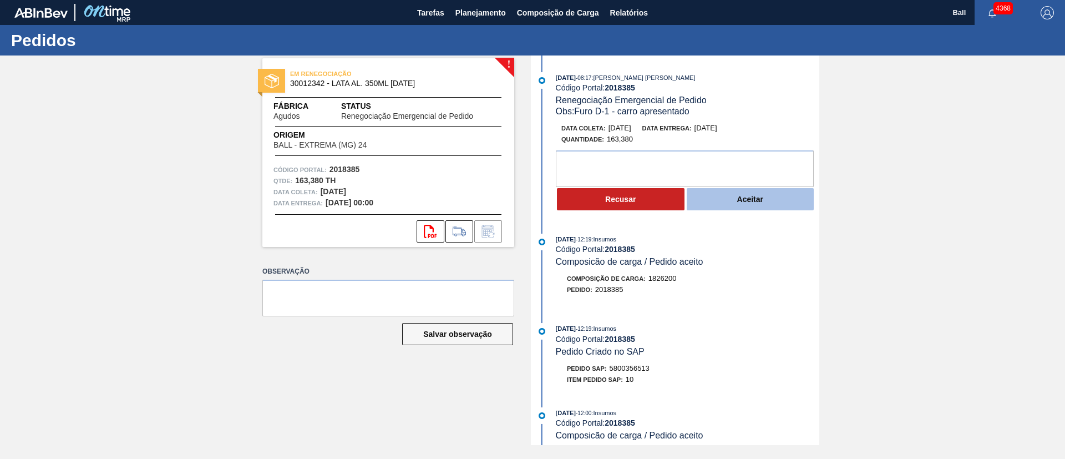
click at [776, 204] on button "Aceitar" at bounding box center [751, 199] width 128 height 22
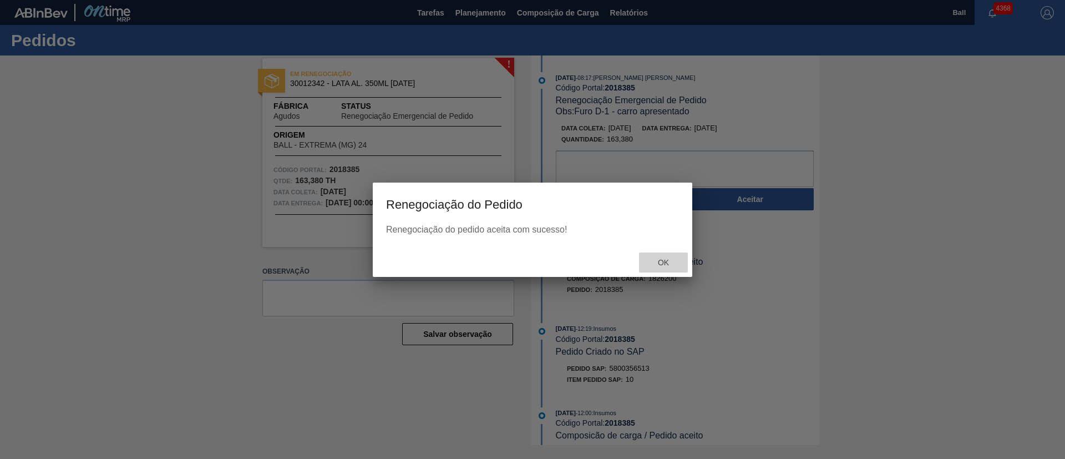
click at [667, 263] on span "Ok" at bounding box center [663, 262] width 29 height 9
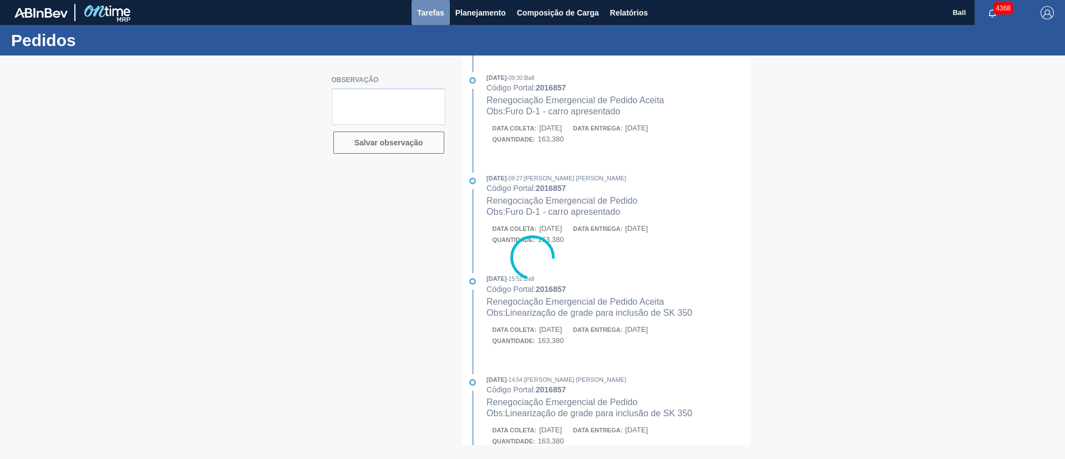
click at [423, 17] on span "Tarefas" at bounding box center [430, 12] width 27 height 13
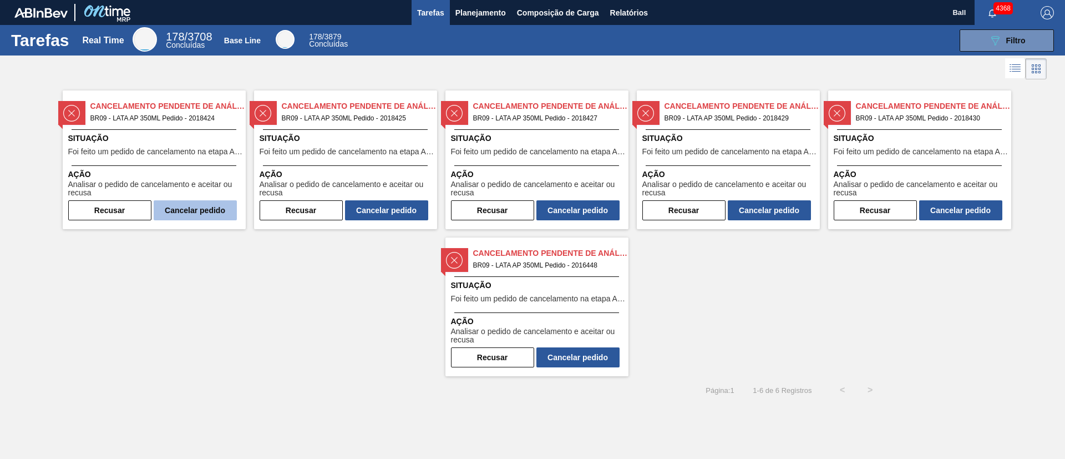
click at [212, 211] on button "Cancelar pedido" at bounding box center [195, 210] width 83 height 20
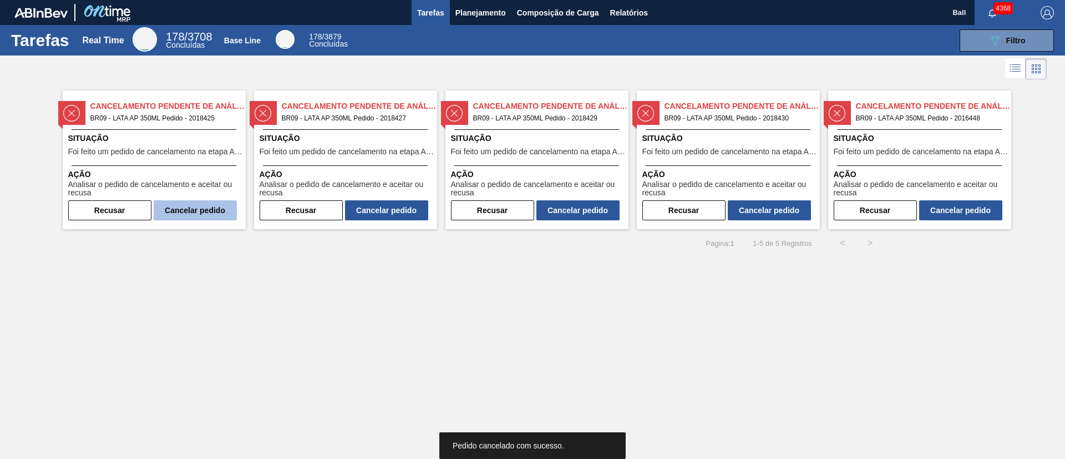
click at [213, 218] on button "Cancelar pedido" at bounding box center [195, 210] width 83 height 20
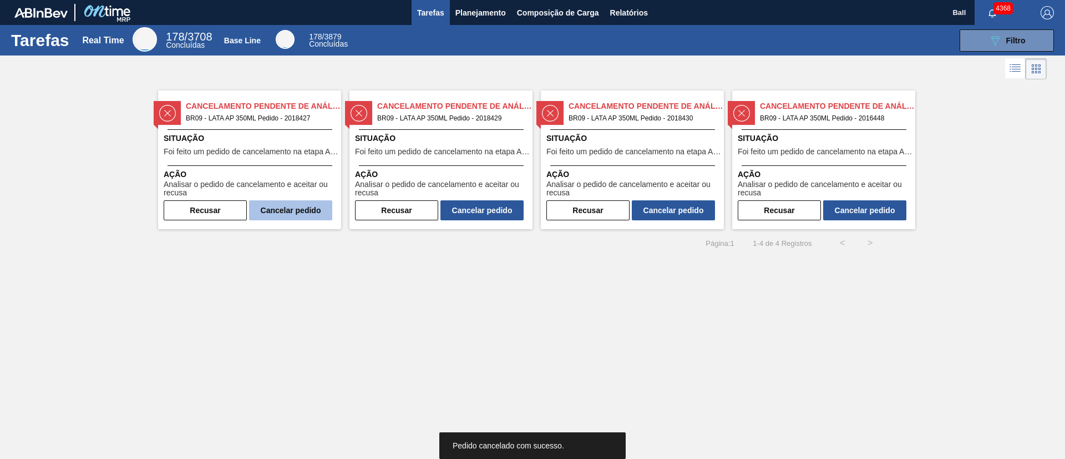
click at [306, 211] on button "Cancelar pedido" at bounding box center [290, 210] width 83 height 20
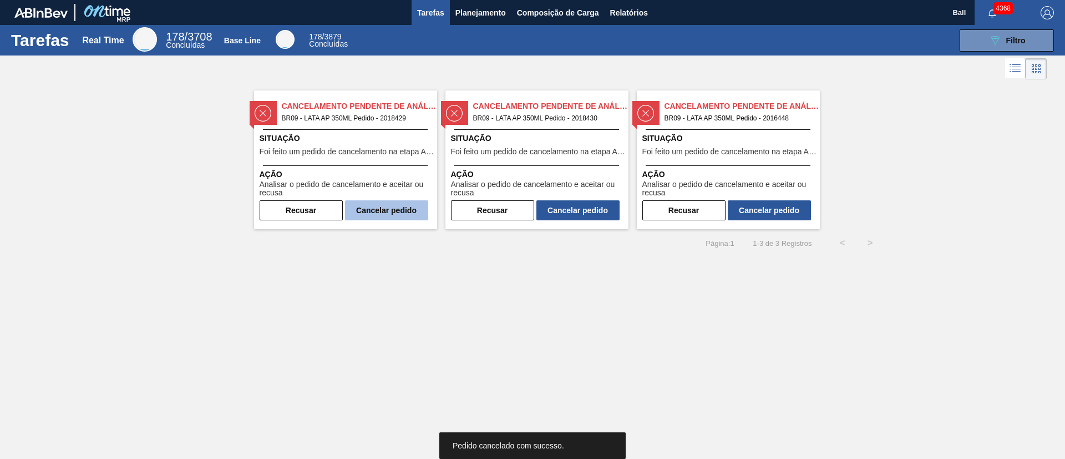
click at [393, 210] on button "Cancelar pedido" at bounding box center [386, 210] width 83 height 20
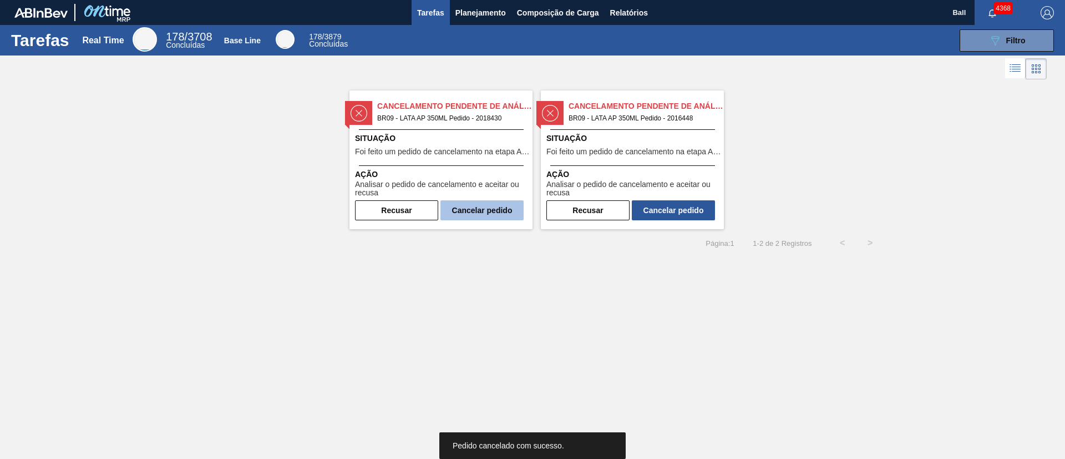
click at [489, 217] on button "Cancelar pedido" at bounding box center [481, 210] width 83 height 20
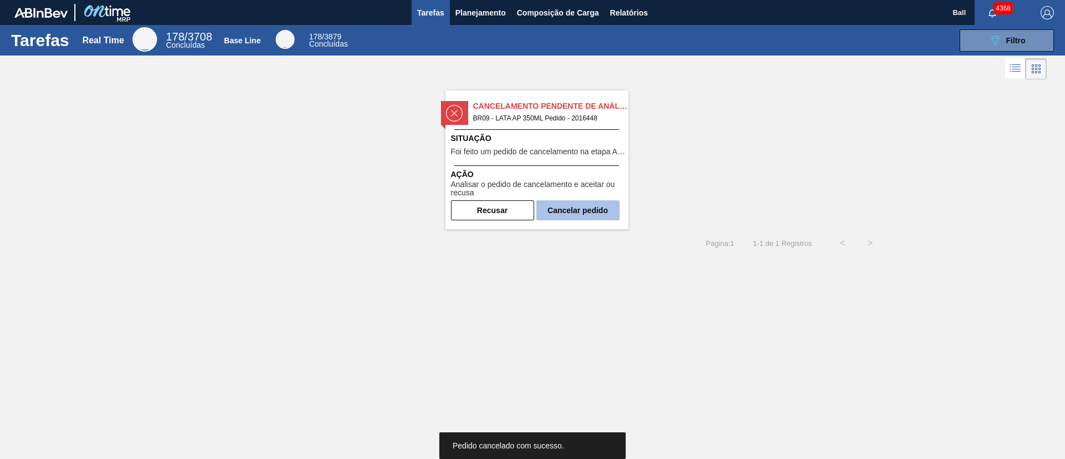
click at [606, 216] on button "Cancelar pedido" at bounding box center [577, 210] width 83 height 20
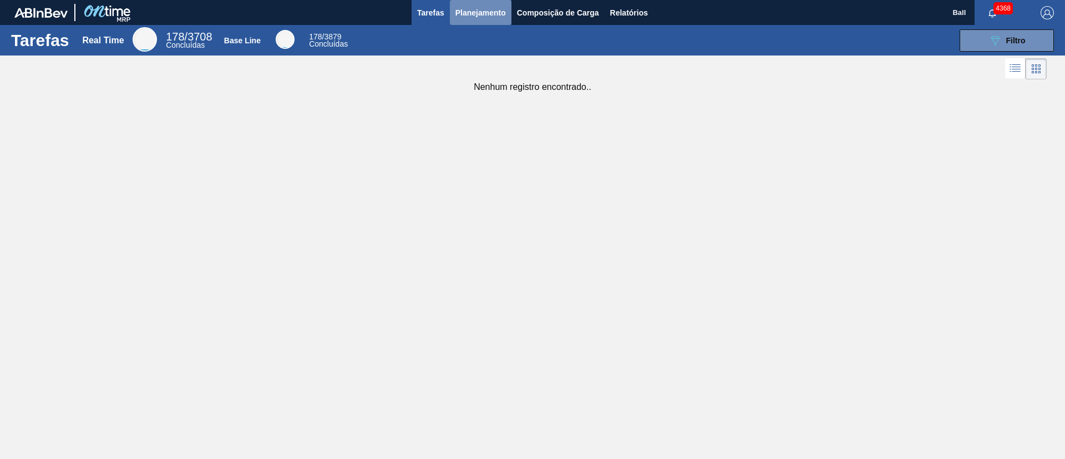
click at [489, 9] on span "Planejamento" at bounding box center [480, 12] width 50 height 13
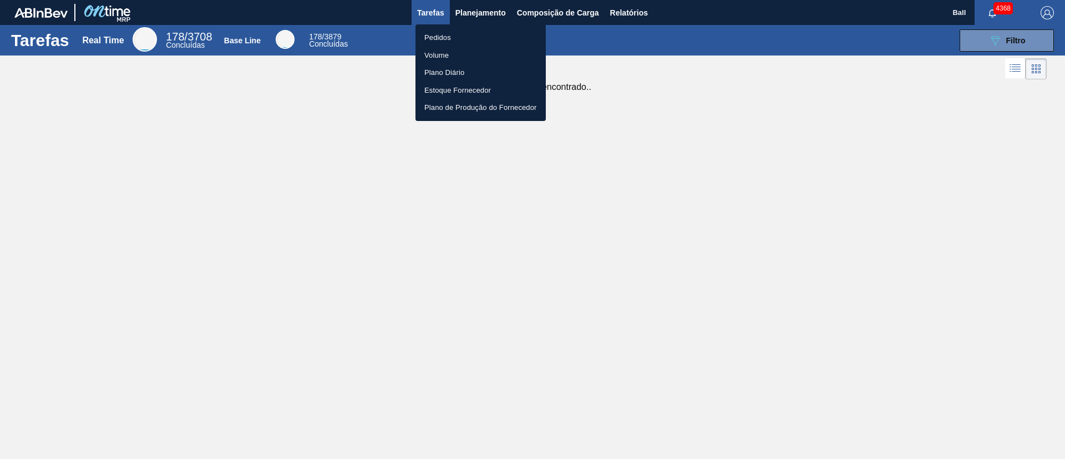
click at [443, 37] on li "Pedidos" at bounding box center [480, 38] width 130 height 18
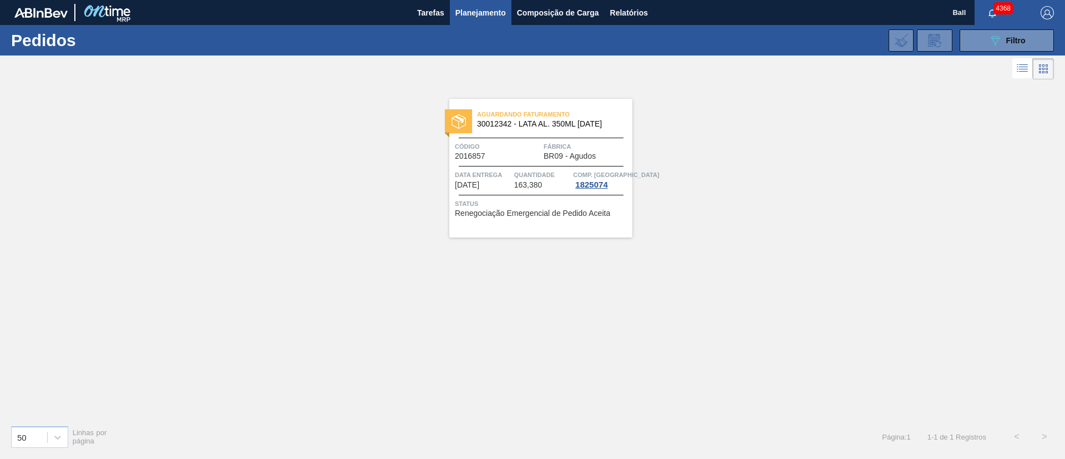
click at [1030, 57] on div at bounding box center [1033, 68] width 42 height 27
click at [1028, 40] on button "089F7B8B-B2A5-4AFE-B5C0-19BA573D28AC Filtro" at bounding box center [1006, 40] width 94 height 22
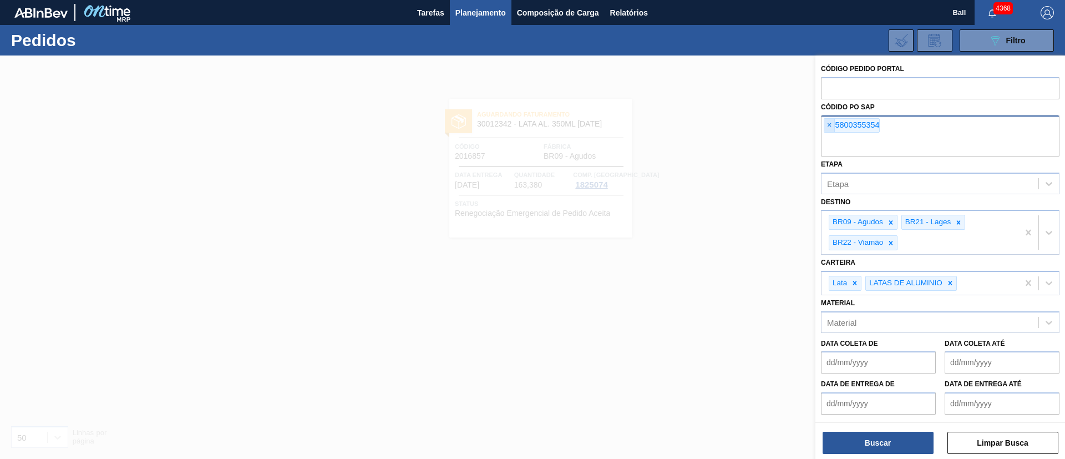
click at [830, 119] on span "×" at bounding box center [829, 125] width 11 height 13
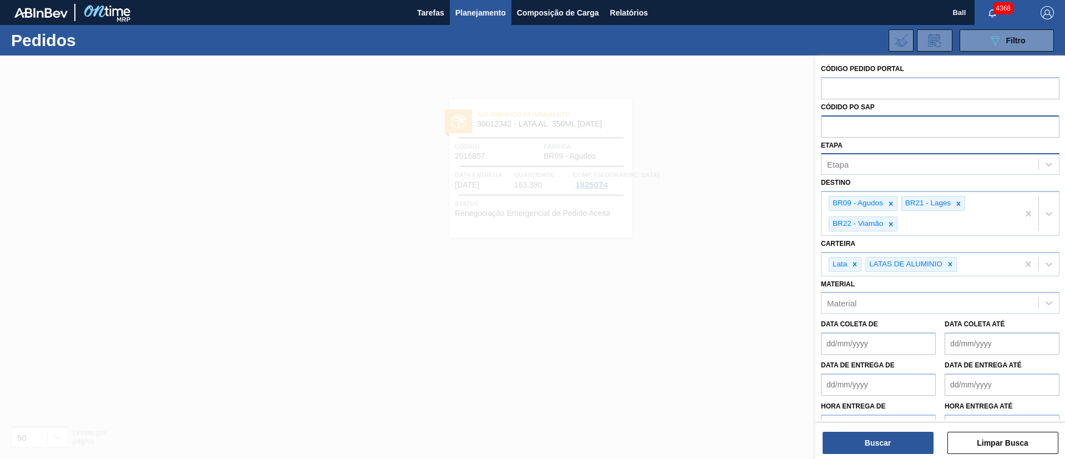
click at [864, 170] on div "Etapa" at bounding box center [929, 164] width 217 height 16
type input "REN"
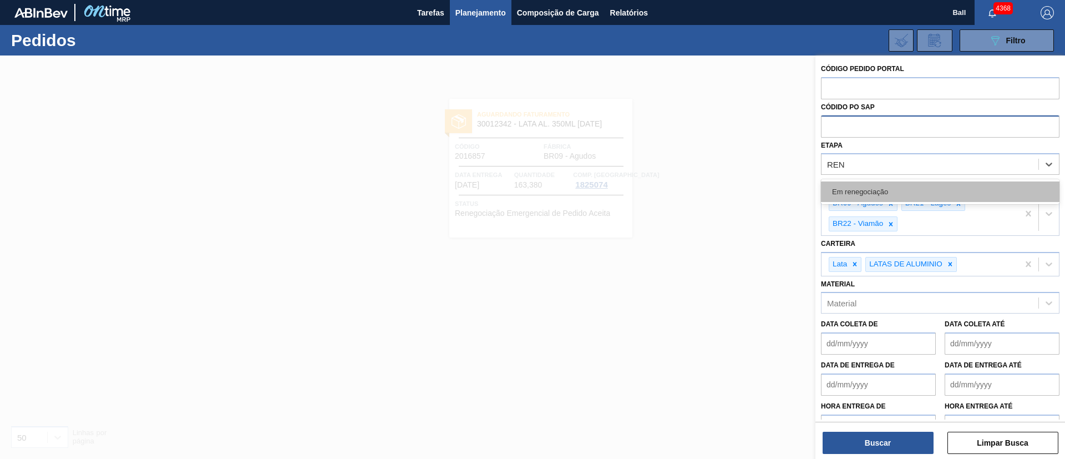
click at [872, 200] on div "Em renegociação" at bounding box center [940, 191] width 238 height 21
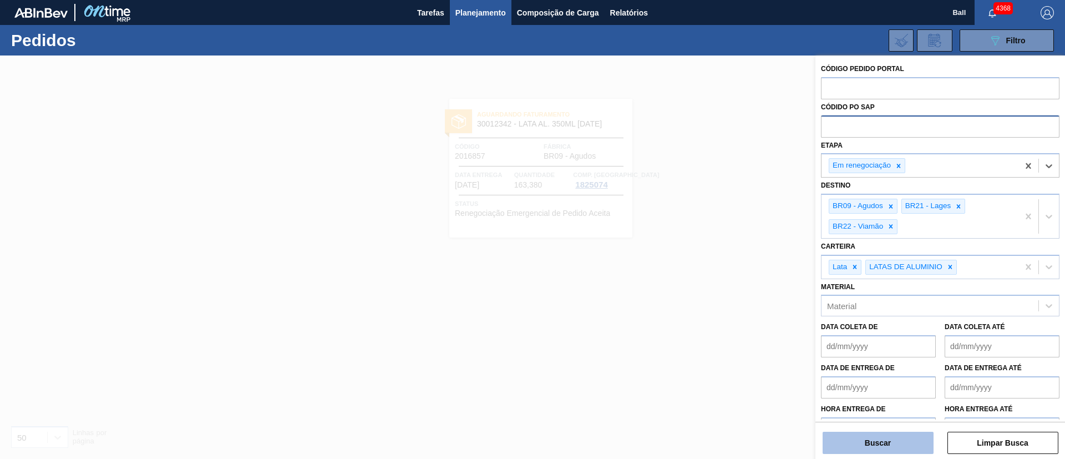
click at [898, 439] on button "Buscar" at bounding box center [877, 442] width 111 height 22
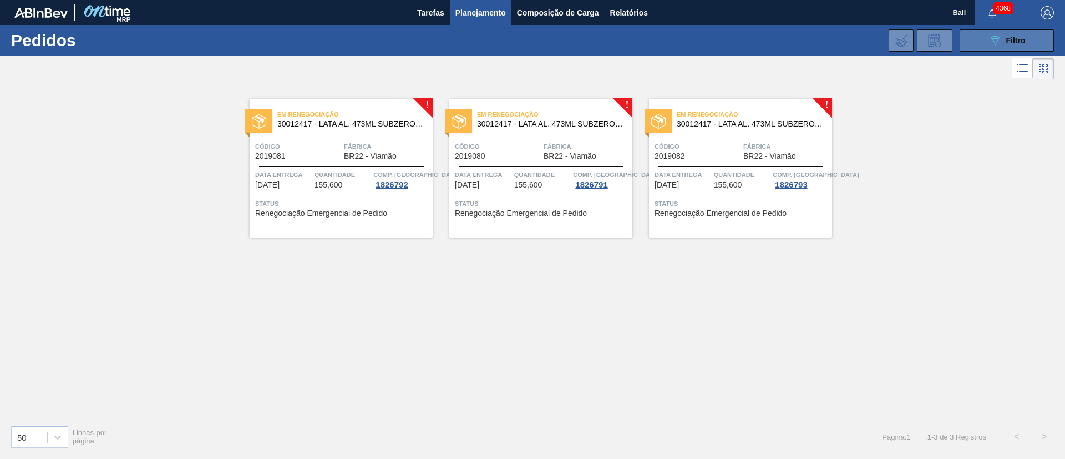
click at [1040, 34] on button "089F7B8B-B2A5-4AFE-B5C0-19BA573D28AC Filtro" at bounding box center [1006, 40] width 94 height 22
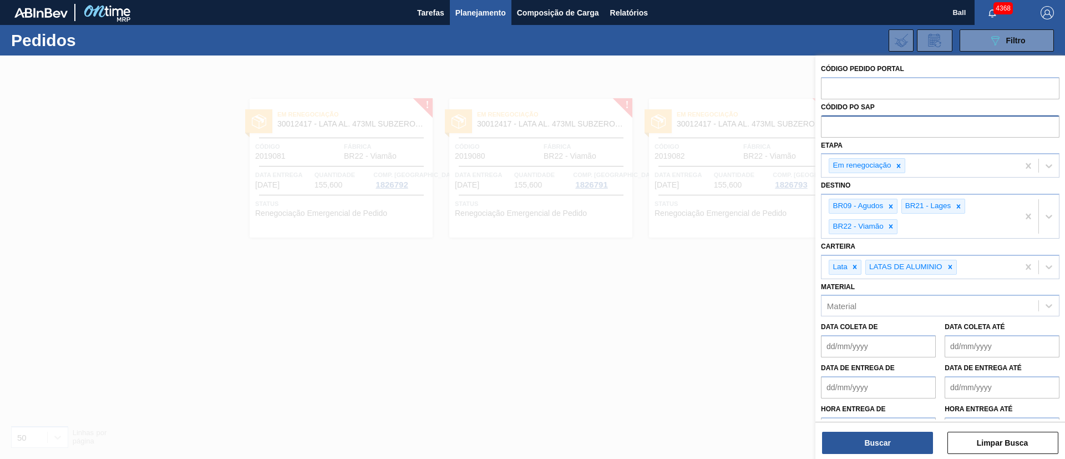
click at [266, 311] on div at bounding box center [532, 284] width 1065 height 459
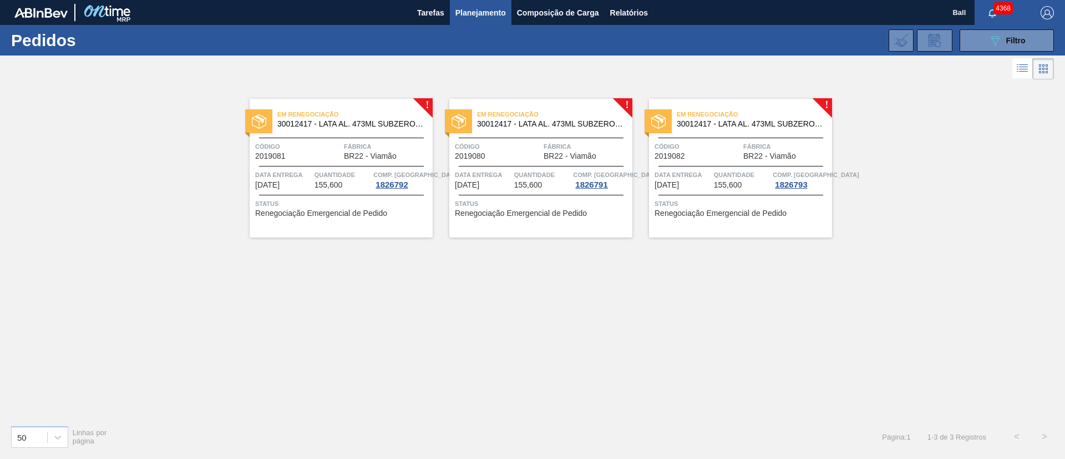
click at [330, 185] on span "155,600" at bounding box center [328, 185] width 28 height 8
